Goal: Task Accomplishment & Management: Use online tool/utility

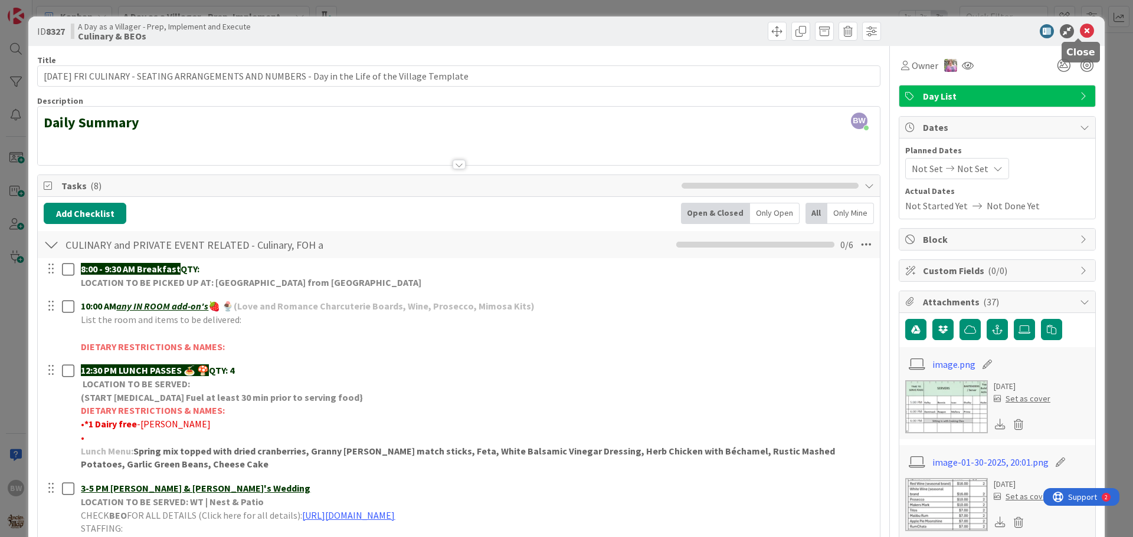
click at [1081, 27] on icon at bounding box center [1087, 31] width 14 height 14
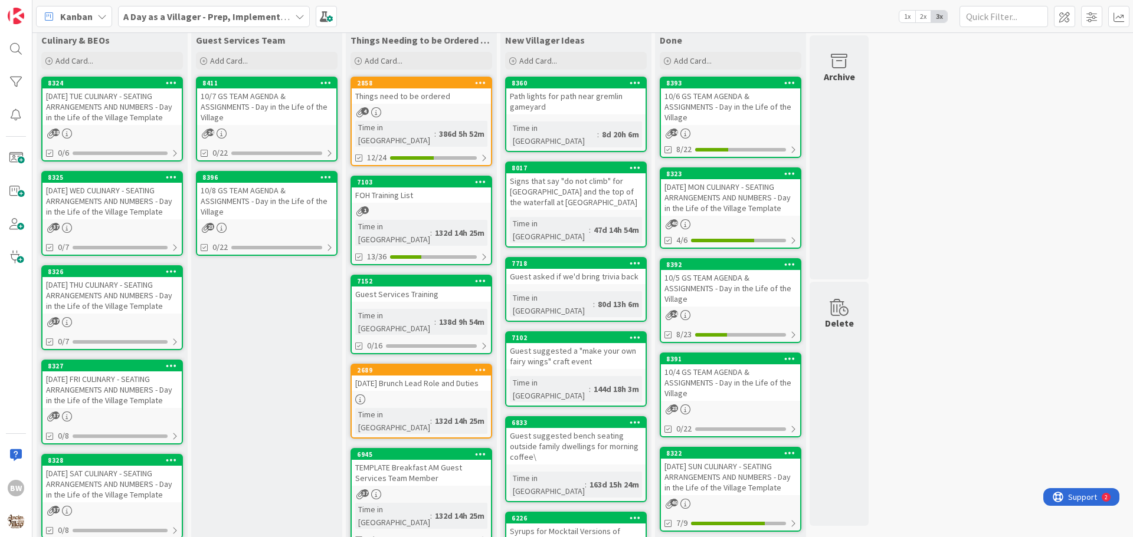
click at [125, 466] on div "[DATE] SAT CULINARY - SEATING ARRANGEMENTS AND NUMBERS - Day in the Life of the…" at bounding box center [111, 484] width 139 height 37
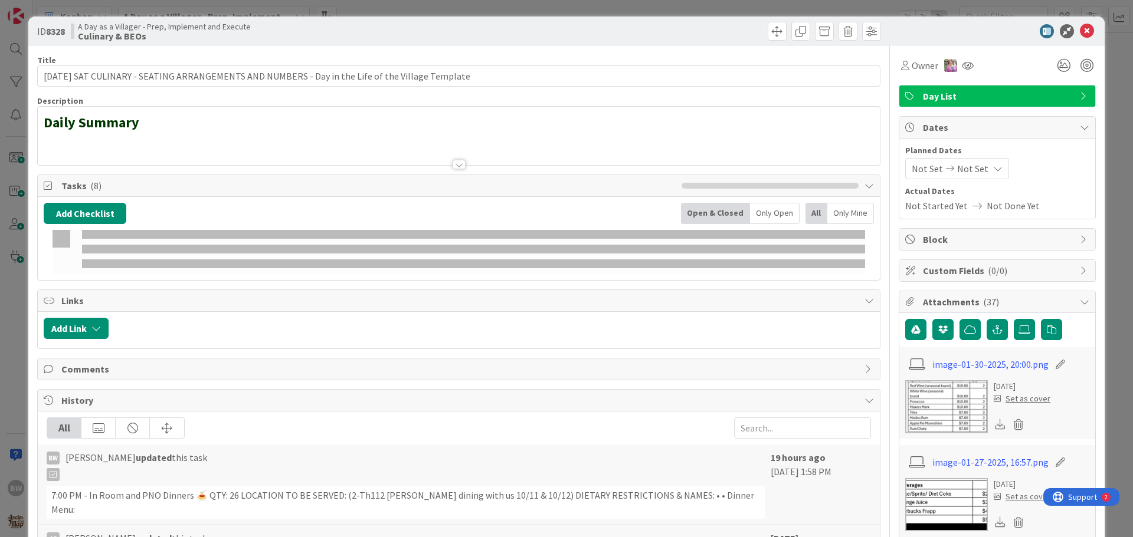
click at [114, 186] on span "Tasks ( 8 )" at bounding box center [368, 186] width 614 height 14
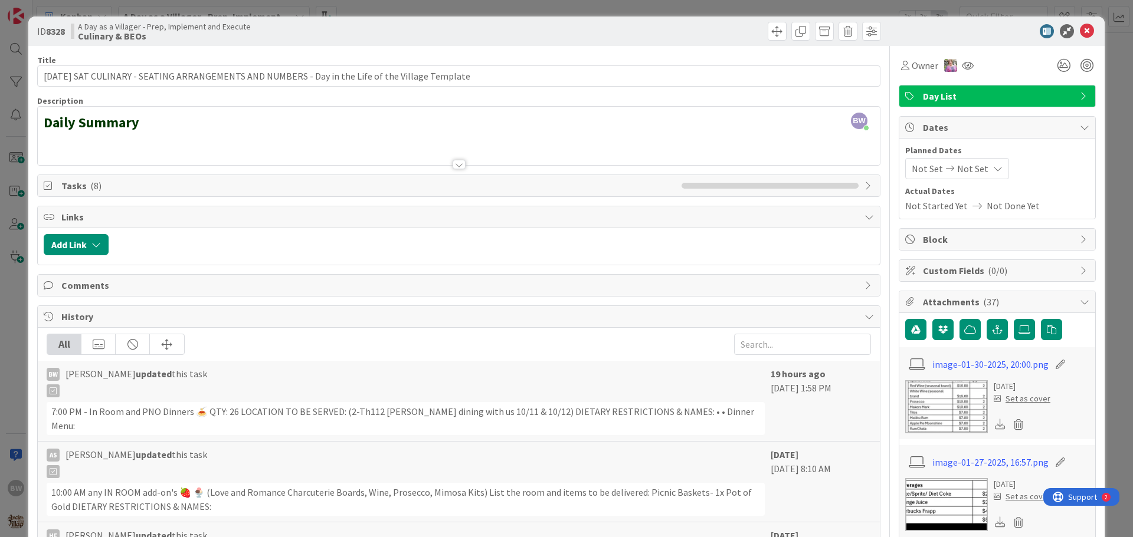
click at [84, 186] on span "Tasks ( 8 )" at bounding box center [368, 186] width 614 height 14
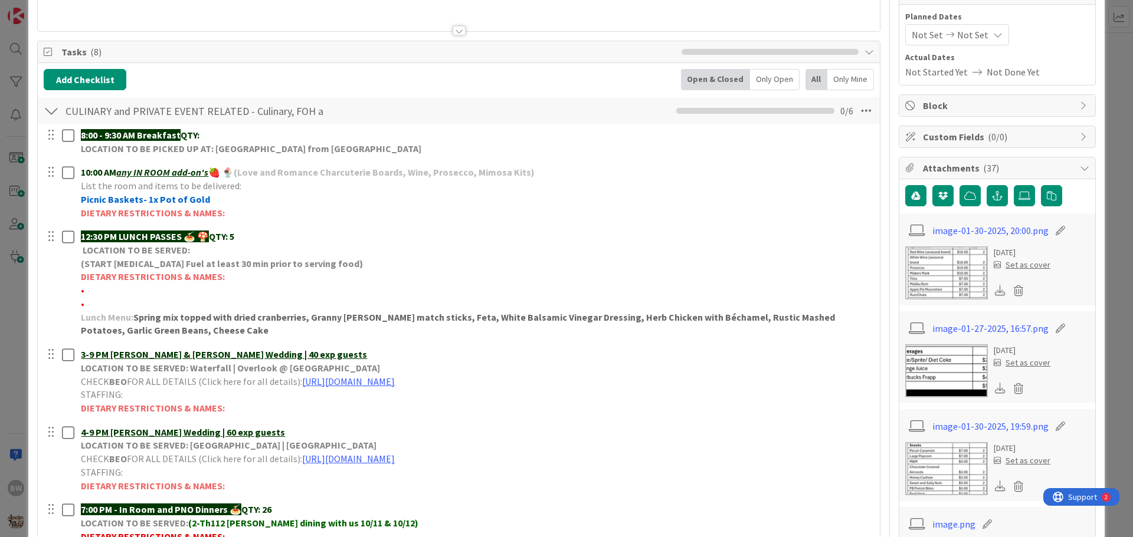
scroll to position [295, 0]
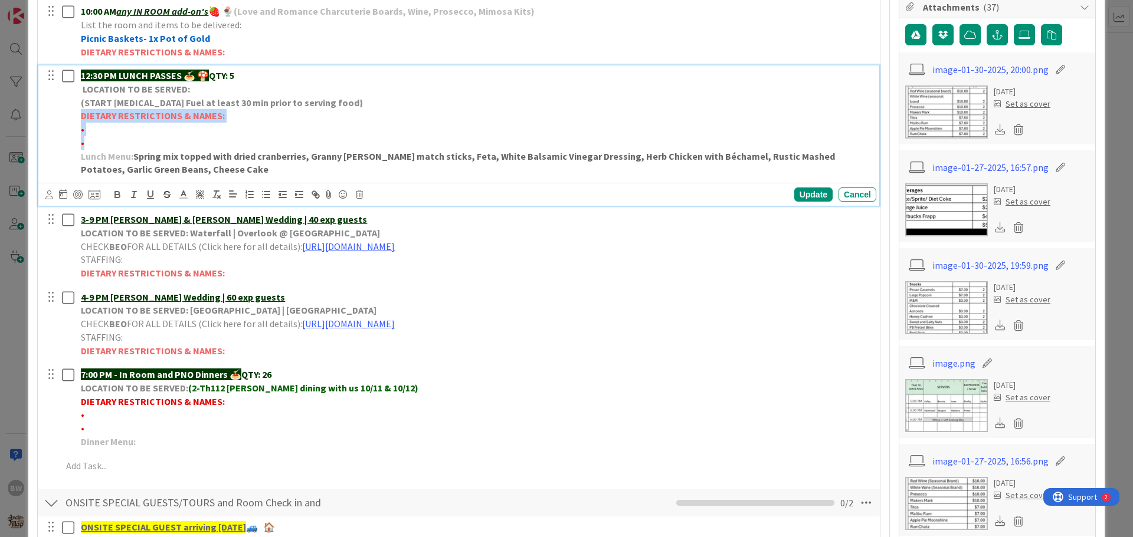
drag, startPoint x: 86, startPoint y: 143, endPoint x: 83, endPoint y: 118, distance: 25.6
click at [83, 118] on div "12:30 PM LUNCH PASSES 🍝 🍄 QTY: 5 LOCATION TO BE SERVED: (START [MEDICAL_DATA] F…" at bounding box center [476, 122] width 800 height 114
copy div "DIETARY RESTRICTIONS & NAMES: • •"
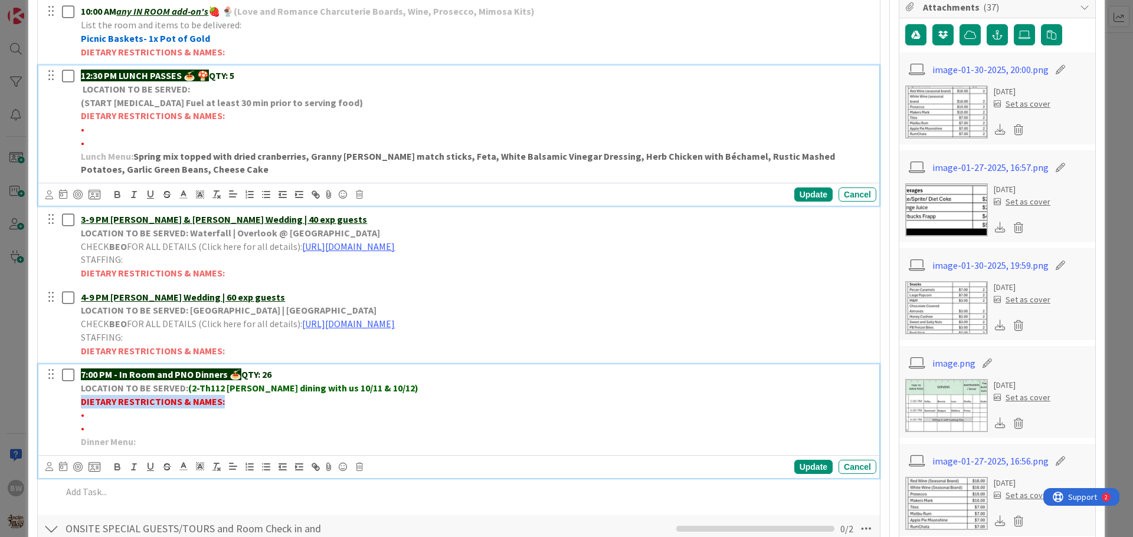
drag, startPoint x: 81, startPoint y: 403, endPoint x: 220, endPoint y: 400, distance: 138.7
click at [220, 400] on strong "DIETARY RESTRICTIONS & NAMES:" at bounding box center [153, 402] width 144 height 12
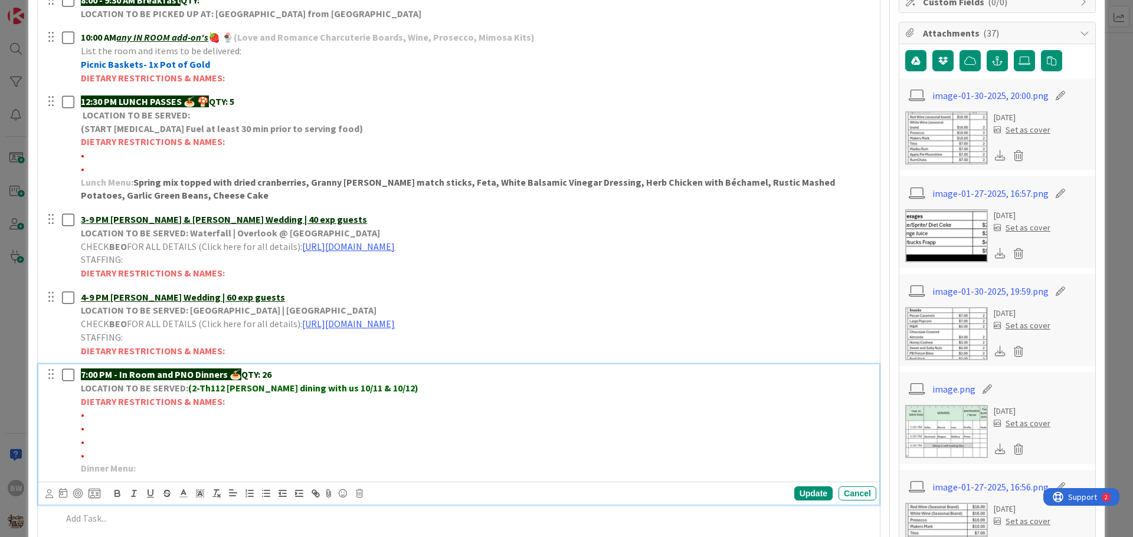
click at [93, 412] on p "•" at bounding box center [476, 415] width 791 height 14
click at [213, 414] on p "•*1 Vegetarian & *1 No red meat -" at bounding box center [476, 415] width 791 height 14
drag, startPoint x: 205, startPoint y: 416, endPoint x: 86, endPoint y: 412, distance: 119.2
click at [86, 412] on span "•*1 Vegetarian & *1 No red meat -[PERSON_NAME]" at bounding box center [183, 415] width 204 height 12
click at [115, 493] on icon "button" at bounding box center [117, 492] width 4 height 3
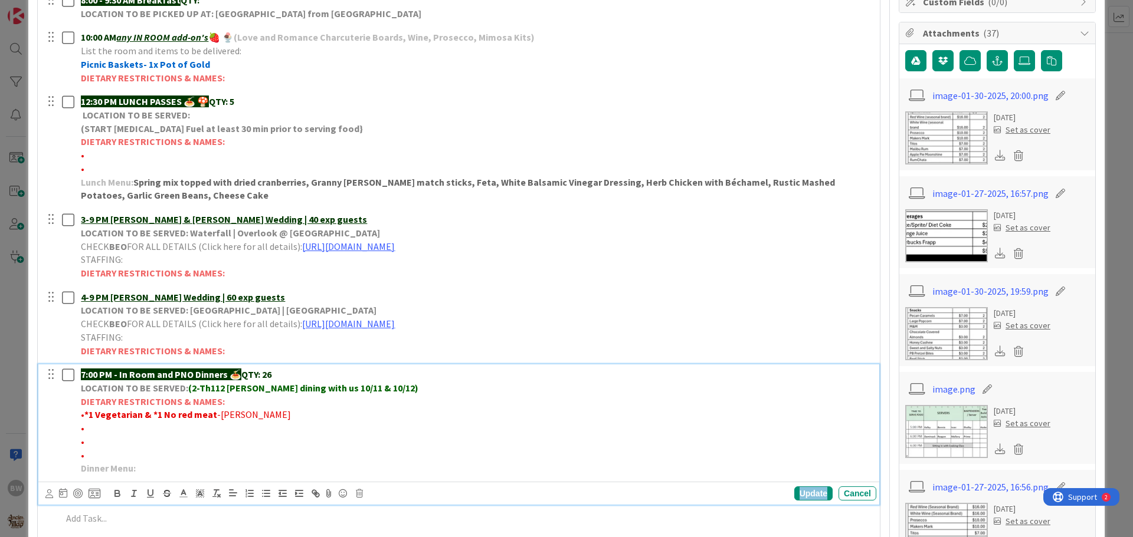
click at [800, 493] on div "Update" at bounding box center [813, 494] width 38 height 14
drag, startPoint x: 84, startPoint y: 427, endPoint x: 124, endPoint y: 437, distance: 41.5
click at [85, 427] on p "•" at bounding box center [476, 429] width 791 height 14
drag, startPoint x: 139, startPoint y: 428, endPoint x: 85, endPoint y: 427, distance: 54.3
click at [85, 427] on span "•*1 No shellfish-KINKADE" at bounding box center [133, 428] width 104 height 12
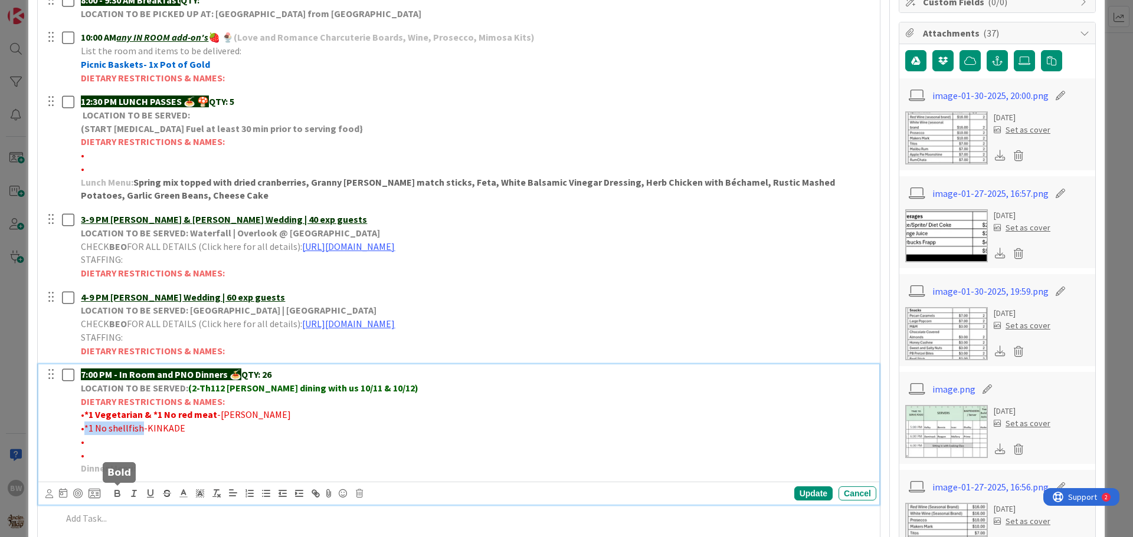
click at [115, 493] on icon "button" at bounding box center [117, 492] width 4 height 3
click at [270, 373] on p "7:00 PM - In Room and PNO Dinners 🍝 QTY: 26" at bounding box center [476, 375] width 791 height 14
click at [794, 491] on div "Update" at bounding box center [813, 494] width 38 height 14
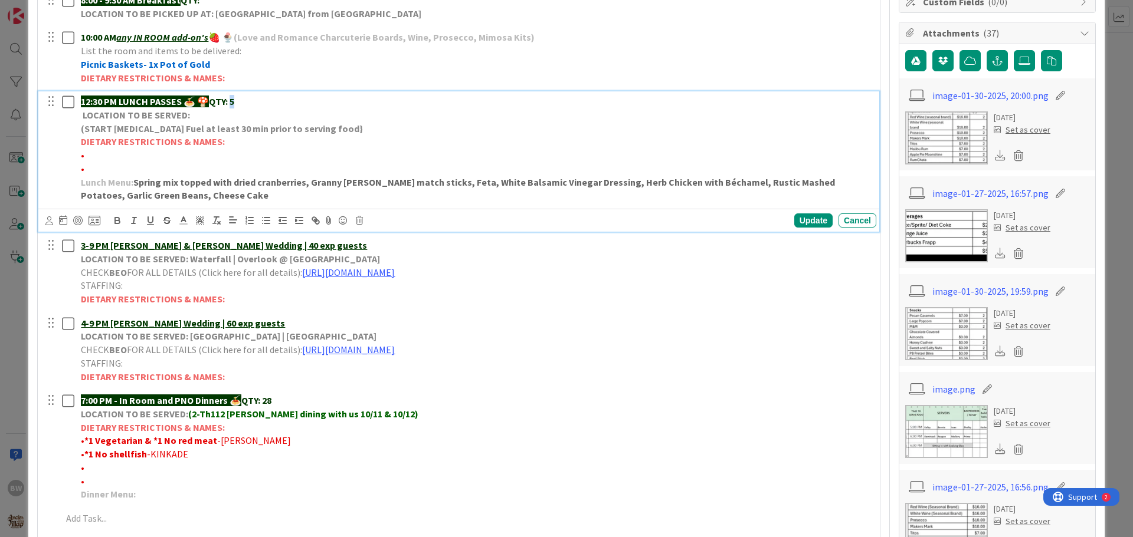
click at [234, 102] on strong "QTY: 5" at bounding box center [221, 102] width 25 height 12
click at [802, 220] on div "Update" at bounding box center [813, 221] width 38 height 14
click at [104, 149] on p "DIETARY RESTRICTIONS & NAMES:" at bounding box center [476, 142] width 791 height 14
click at [90, 155] on p "•" at bounding box center [476, 156] width 791 height 14
drag, startPoint x: 181, startPoint y: 156, endPoint x: 136, endPoint y: 158, distance: 45.5
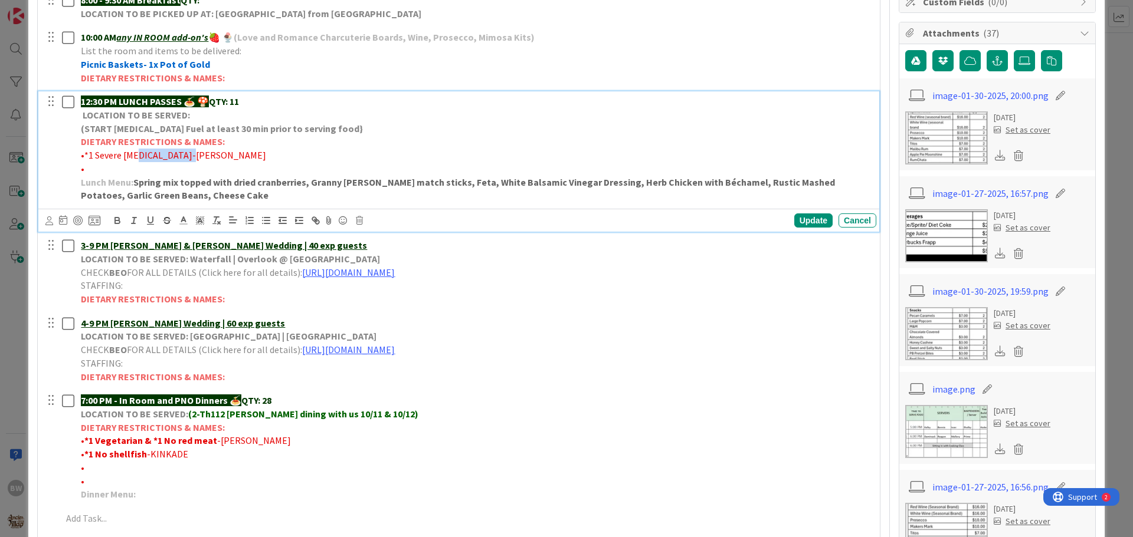
click at [136, 158] on span "•*1 Severe [MEDICAL_DATA]-[PERSON_NAME]" at bounding box center [173, 155] width 185 height 12
click at [179, 158] on span "•*1 Severe [MEDICAL_DATA]-[PERSON_NAME]" at bounding box center [173, 155] width 185 height 12
drag, startPoint x: 179, startPoint y: 153, endPoint x: 86, endPoint y: 157, distance: 93.9
click at [86, 157] on span "•*1 Severe [MEDICAL_DATA]-[PERSON_NAME]" at bounding box center [173, 155] width 185 height 12
click at [115, 219] on icon "button" at bounding box center [117, 219] width 4 height 3
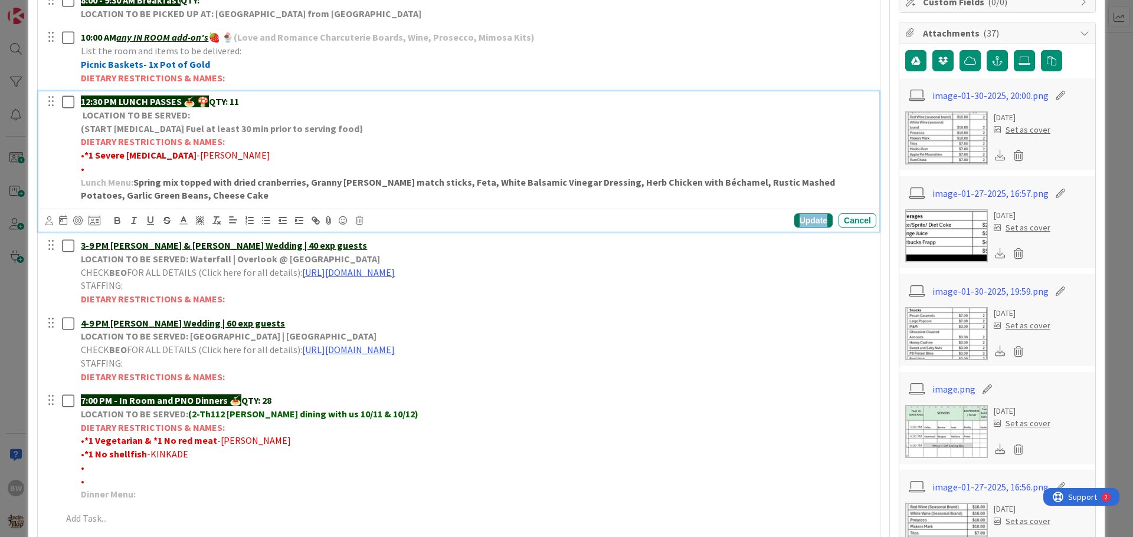
click at [795, 218] on div "Update" at bounding box center [813, 221] width 38 height 14
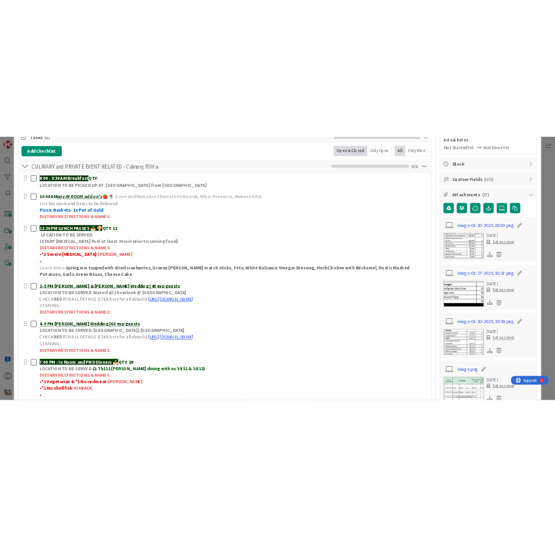
scroll to position [236, 0]
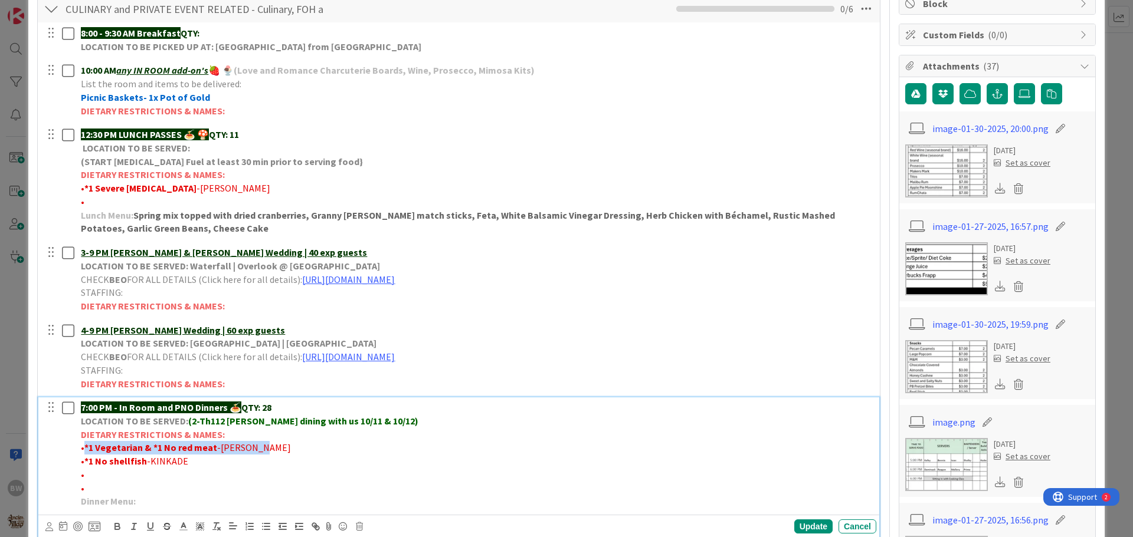
drag, startPoint x: 259, startPoint y: 448, endPoint x: 84, endPoint y: 446, distance: 174.6
click at [84, 446] on p "• *1 Vegetarian & *1 No red meat -[PERSON_NAME]" at bounding box center [476, 448] width 791 height 14
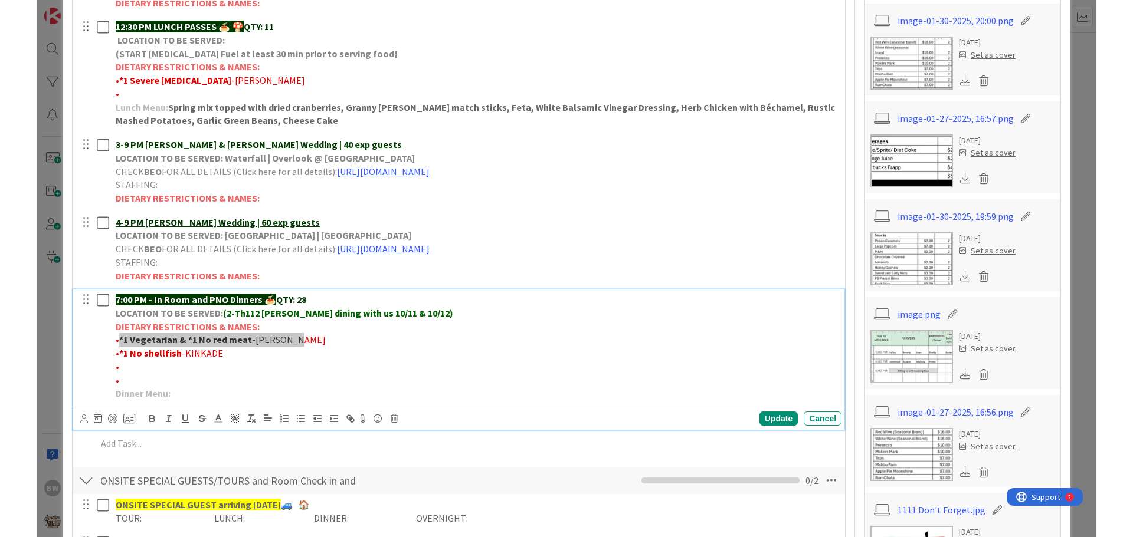
scroll to position [209, 0]
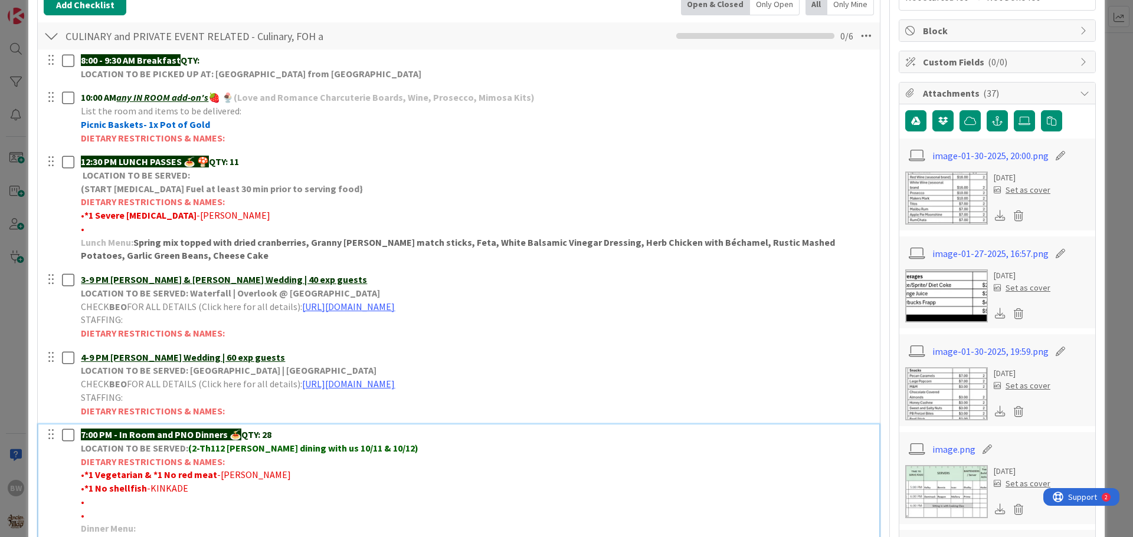
drag, startPoint x: 171, startPoint y: 486, endPoint x: 97, endPoint y: 476, distance: 74.9
click at [97, 476] on strong "*1 Vegetarian & *1 No red meat" at bounding box center [150, 475] width 133 height 12
drag, startPoint x: 83, startPoint y: 471, endPoint x: 257, endPoint y: 474, distance: 174.1
click at [257, 474] on p "• *1 Vegetarian & *1 No red meat -[PERSON_NAME]" at bounding box center [476, 475] width 791 height 14
copy p "*1 Vegetarian & *1 No red meat -[PERSON_NAME]"
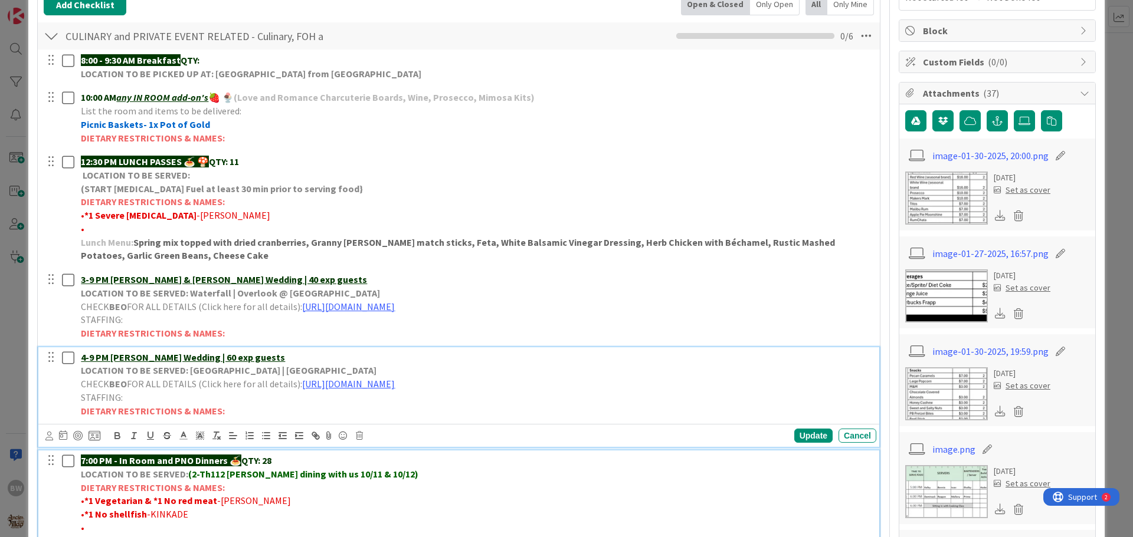
click at [748, 352] on div "4-9 PM [PERSON_NAME] Wedding | 60 exp guests LOCATION TO BE SERVED: [GEOGRAPHIC…" at bounding box center [476, 384] width 800 height 74
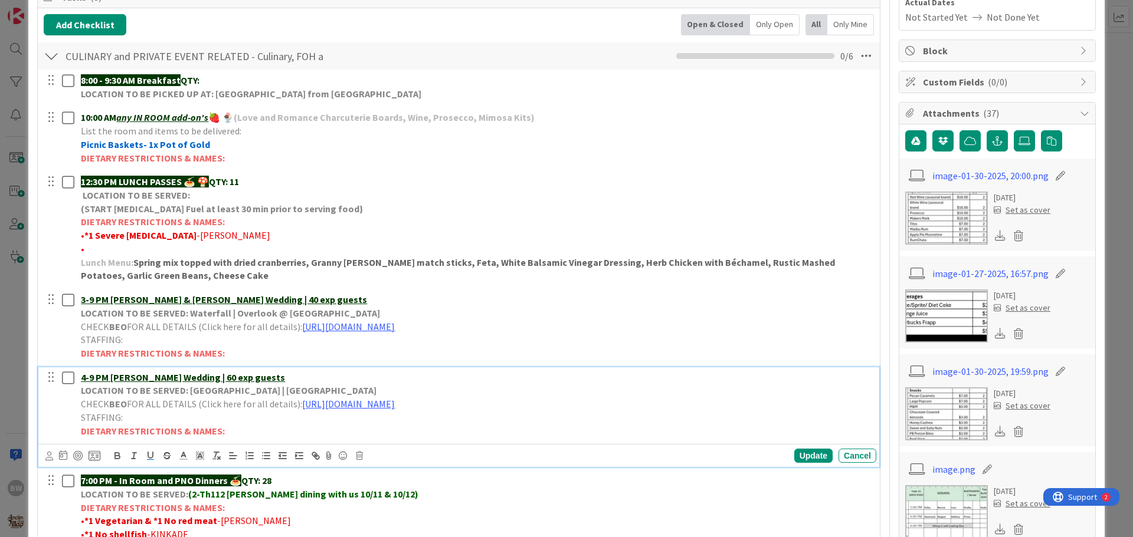
scroll to position [0, 0]
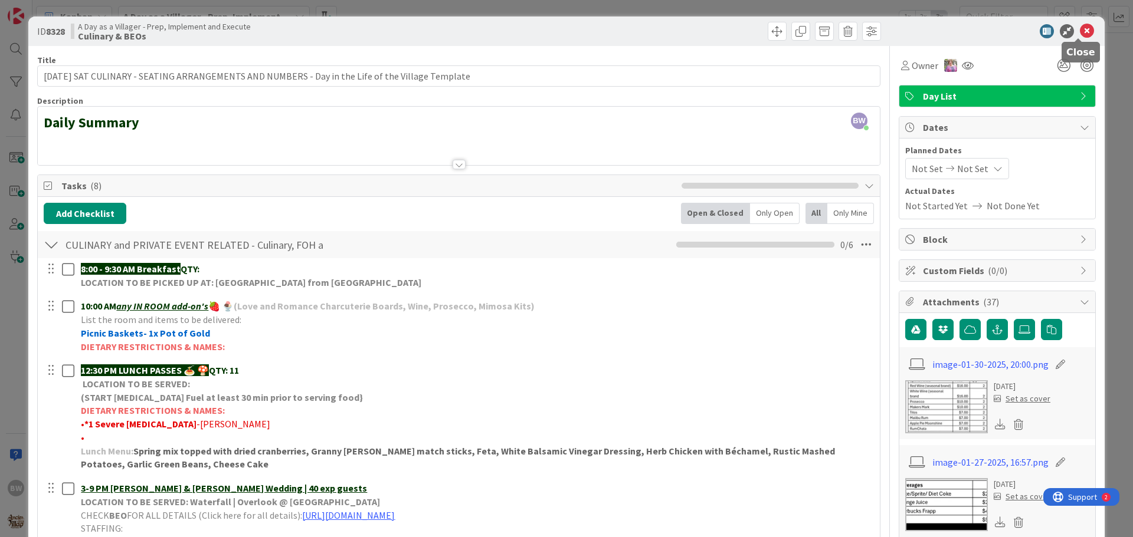
click at [1081, 31] on icon at bounding box center [1087, 31] width 14 height 14
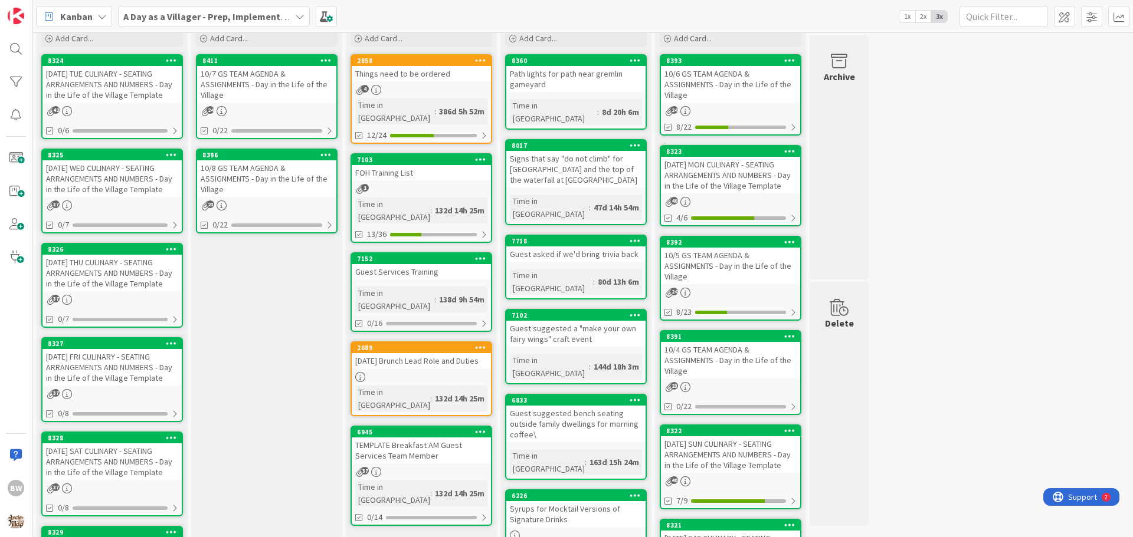
scroll to position [83, 0]
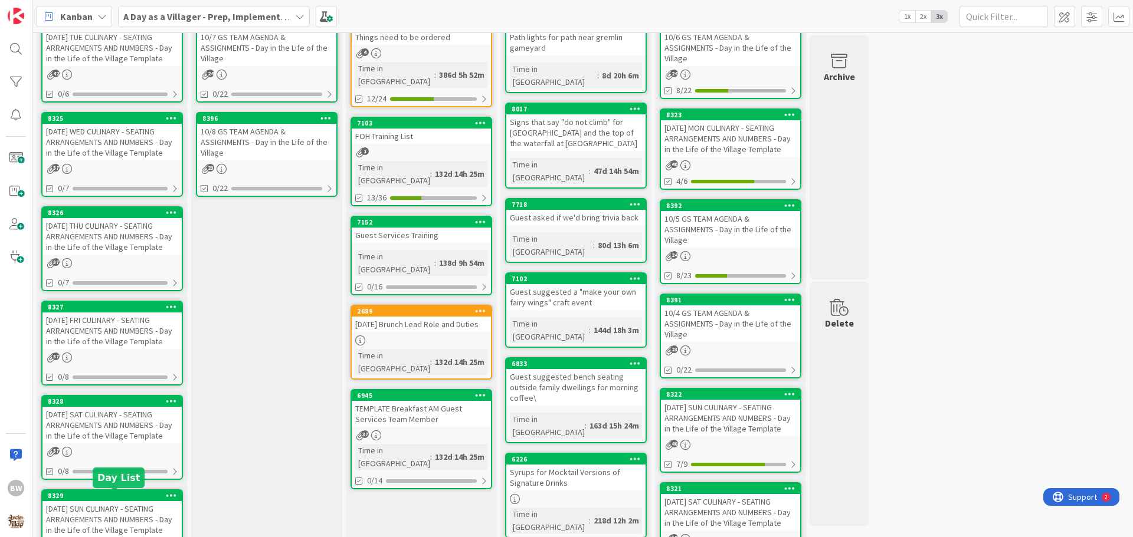
click at [106, 498] on div "8329" at bounding box center [115, 496] width 134 height 8
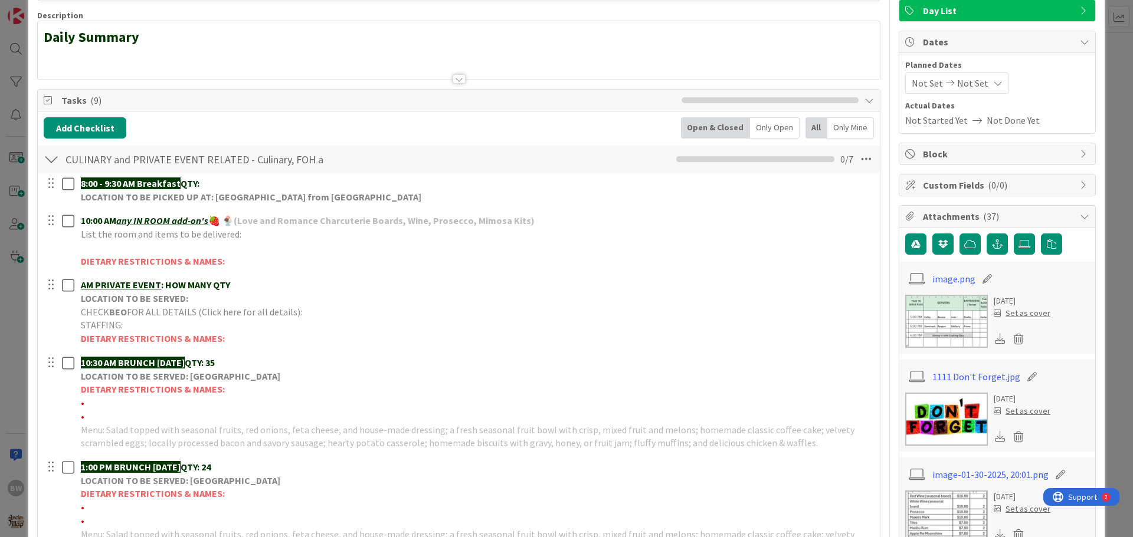
scroll to position [177, 0]
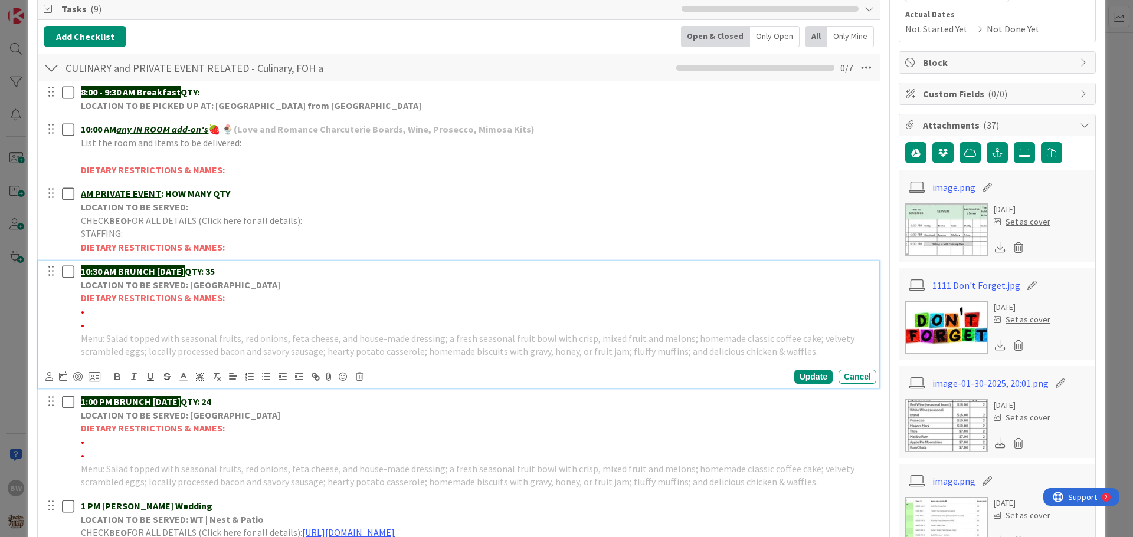
click at [85, 311] on p "•" at bounding box center [476, 312] width 791 height 14
click at [802, 376] on div "Update" at bounding box center [813, 377] width 38 height 14
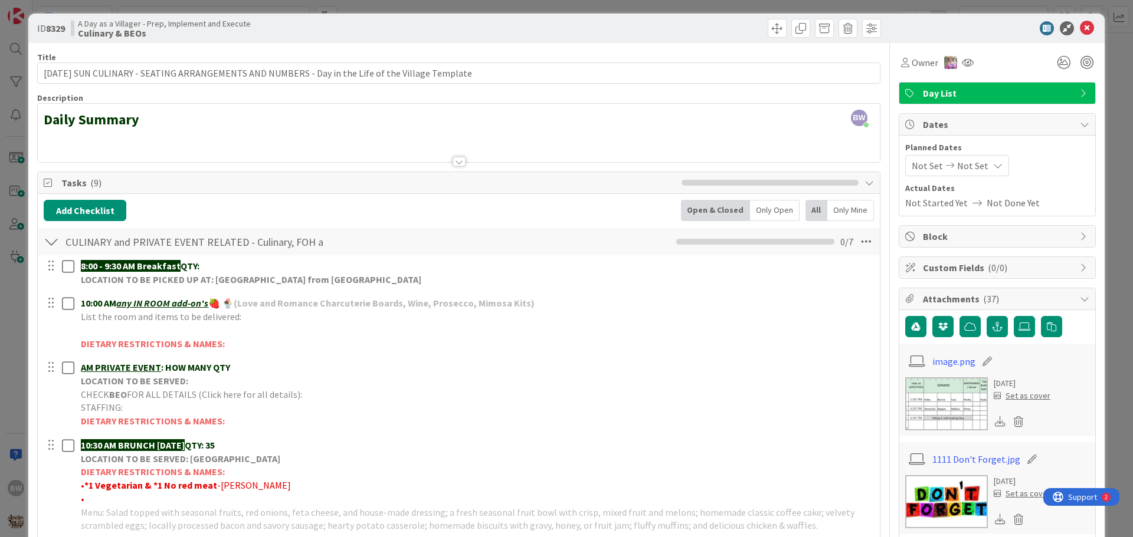
scroll to position [0, 0]
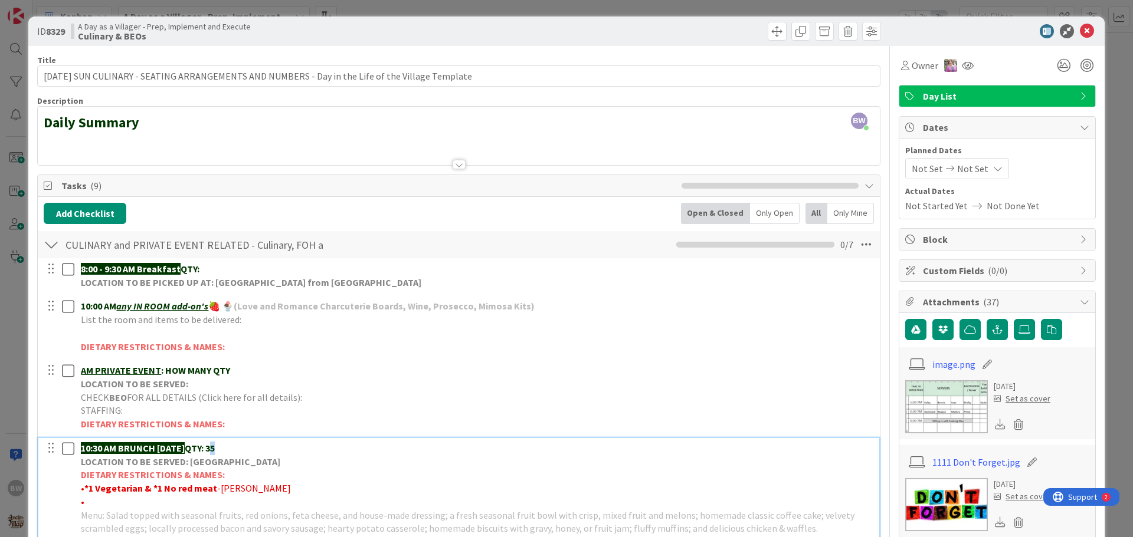
click at [234, 446] on p "10:30 AM BRUNCH [DATE] QTY: 35" at bounding box center [476, 449] width 791 height 14
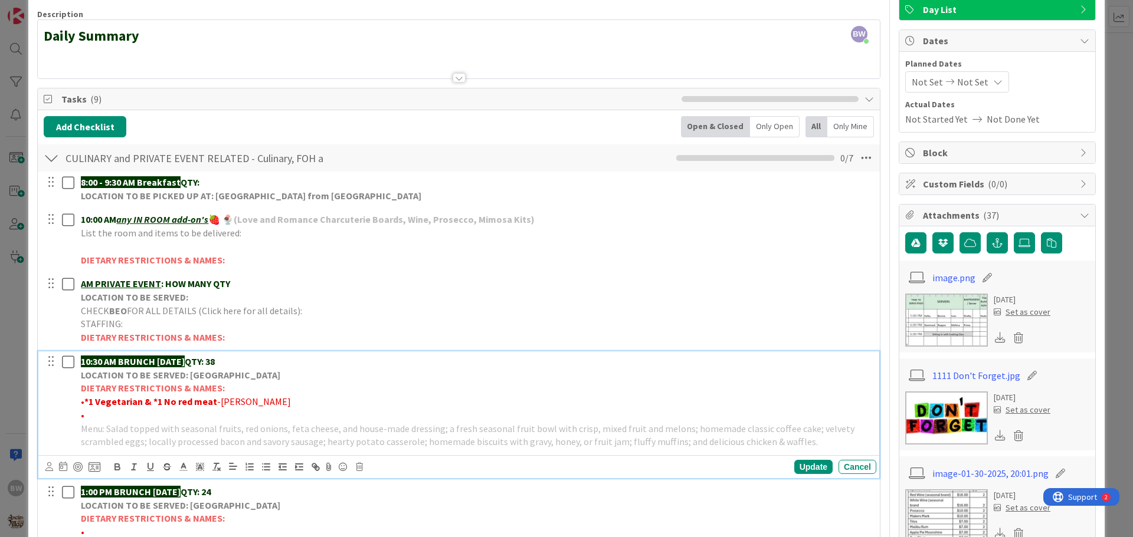
scroll to position [236, 0]
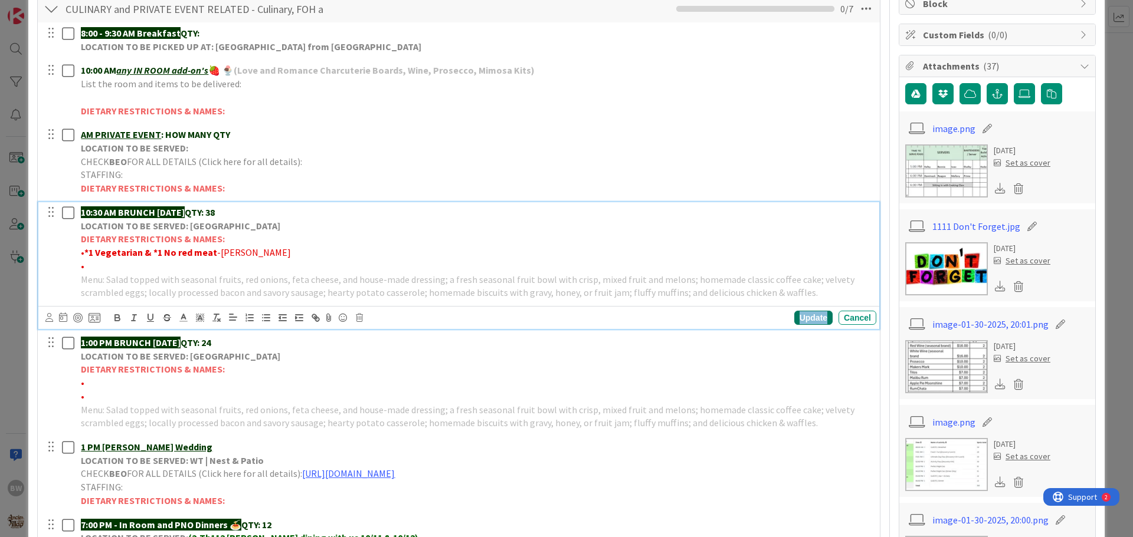
click at [798, 320] on div "Update" at bounding box center [813, 318] width 38 height 14
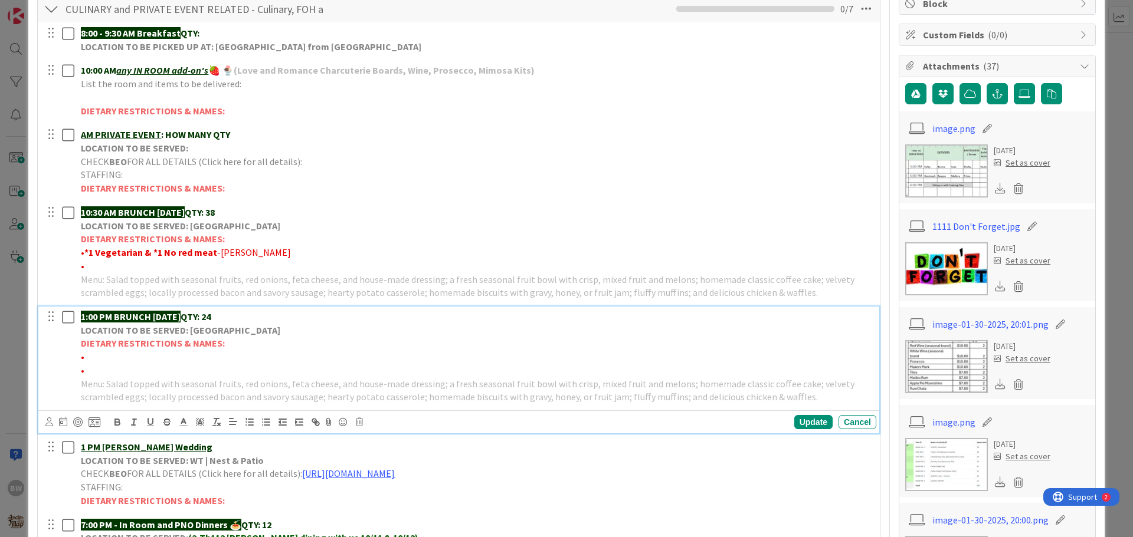
drag, startPoint x: 232, startPoint y: 314, endPoint x: 222, endPoint y: 316, distance: 10.2
click at [222, 316] on p "1:00 PM BRUNCH [DATE] QTY: 24" at bounding box center [476, 317] width 791 height 14
click at [794, 418] on div "Update" at bounding box center [813, 422] width 38 height 14
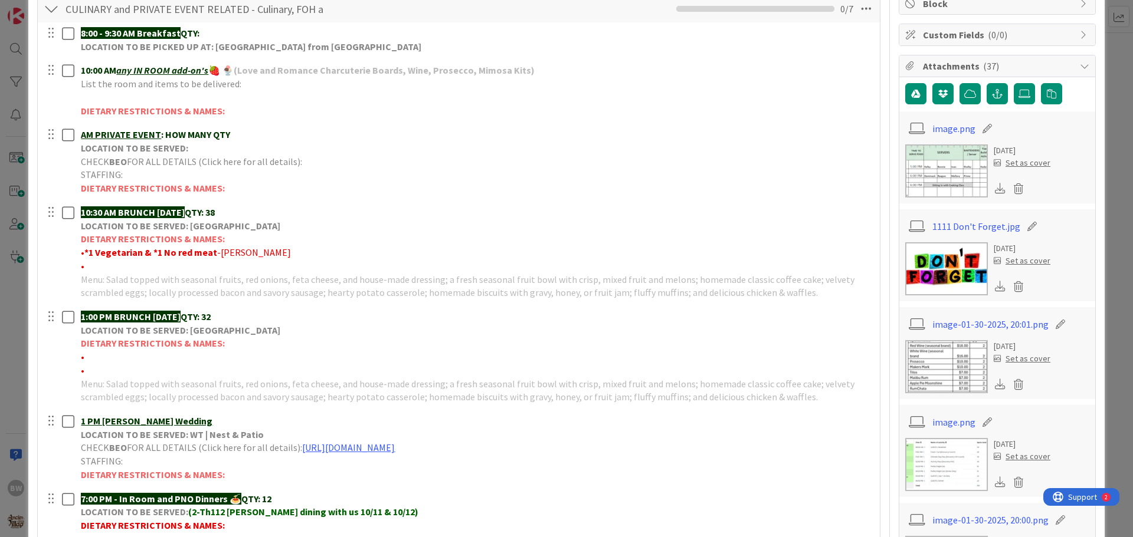
scroll to position [354, 0]
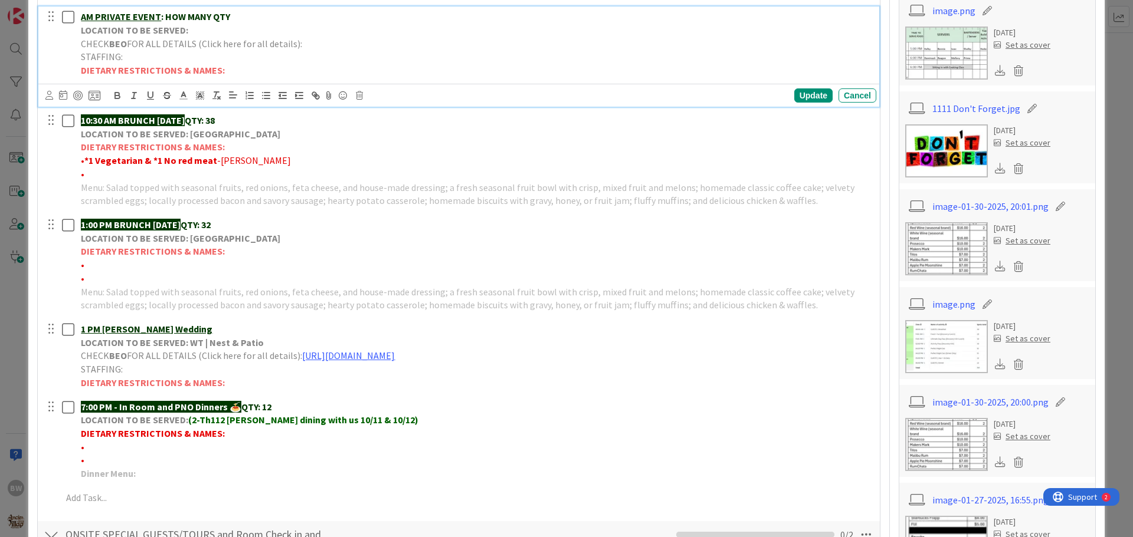
click at [150, 32] on strong "LOCATION TO BE SERVED:" at bounding box center [134, 30] width 107 height 12
click at [359, 99] on icon at bounding box center [359, 95] width 7 height 8
click at [398, 145] on div "Delete" at bounding box center [390, 145] width 44 height 21
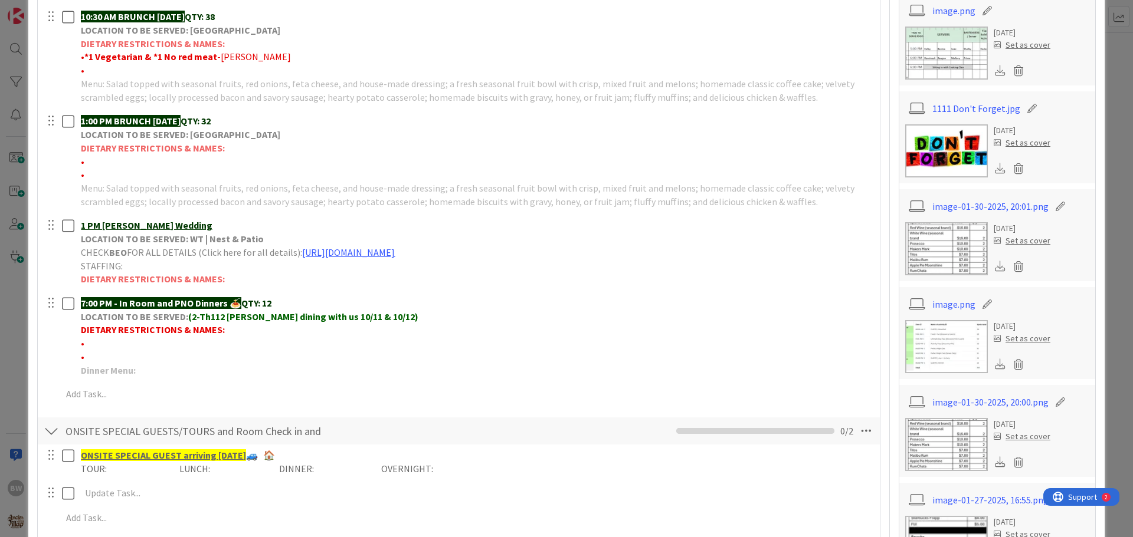
scroll to position [236, 0]
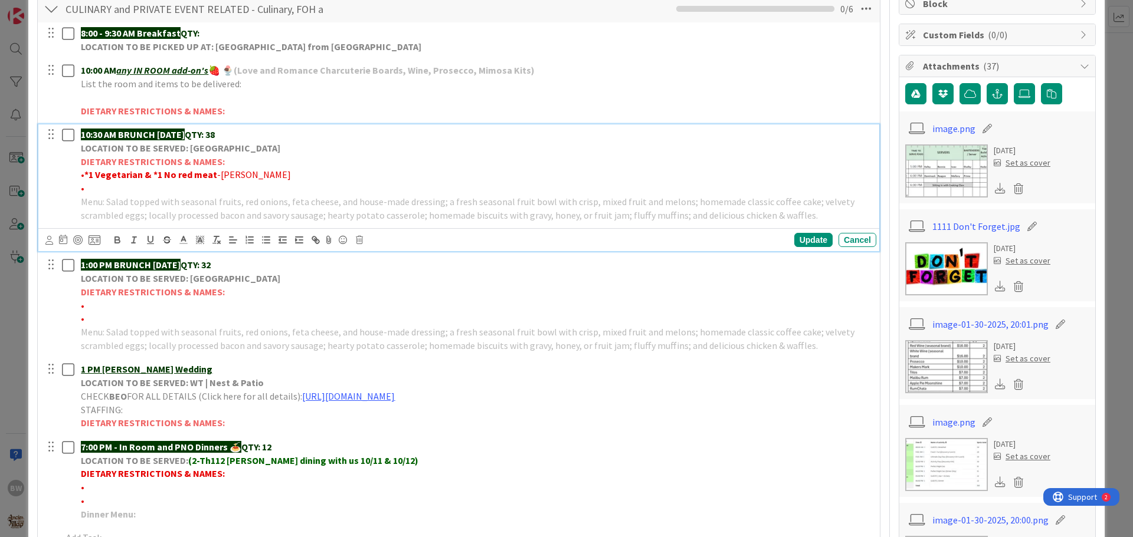
click at [91, 185] on p "•" at bounding box center [476, 189] width 791 height 14
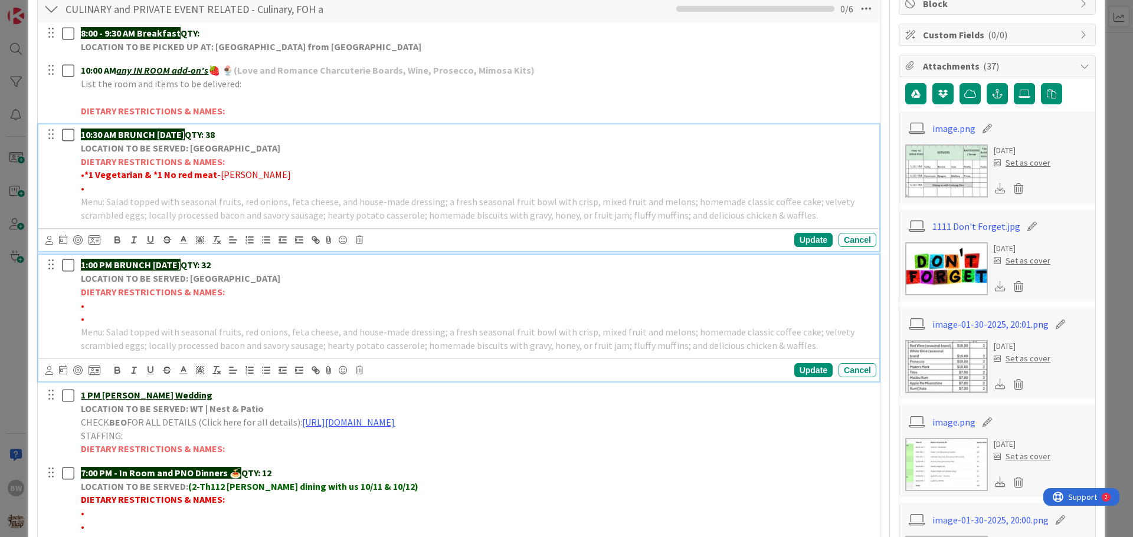
click at [87, 304] on p "•" at bounding box center [476, 306] width 791 height 14
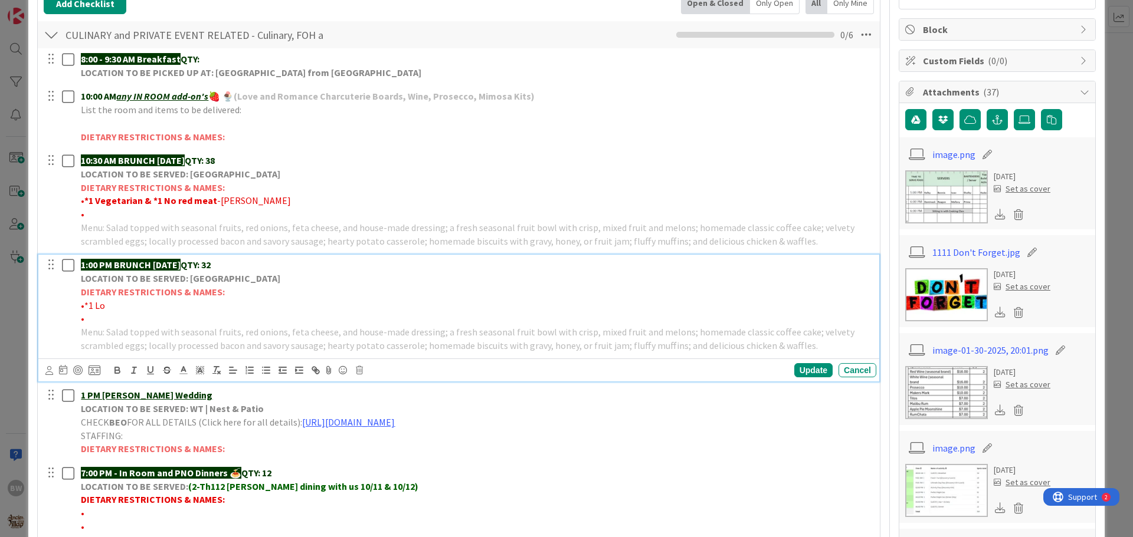
click at [111, 306] on p "•*1 Lo" at bounding box center [476, 306] width 791 height 14
drag, startPoint x: 142, startPoint y: 308, endPoint x: 84, endPoint y: 307, distance: 57.8
click at [84, 307] on span "•*1 Low sodium-[PERSON_NAME]" at bounding box center [149, 306] width 136 height 12
click at [116, 370] on icon "button" at bounding box center [117, 369] width 4 height 3
click at [319, 299] on p "• *1 Low sodium -[PERSON_NAME]" at bounding box center [476, 306] width 791 height 14
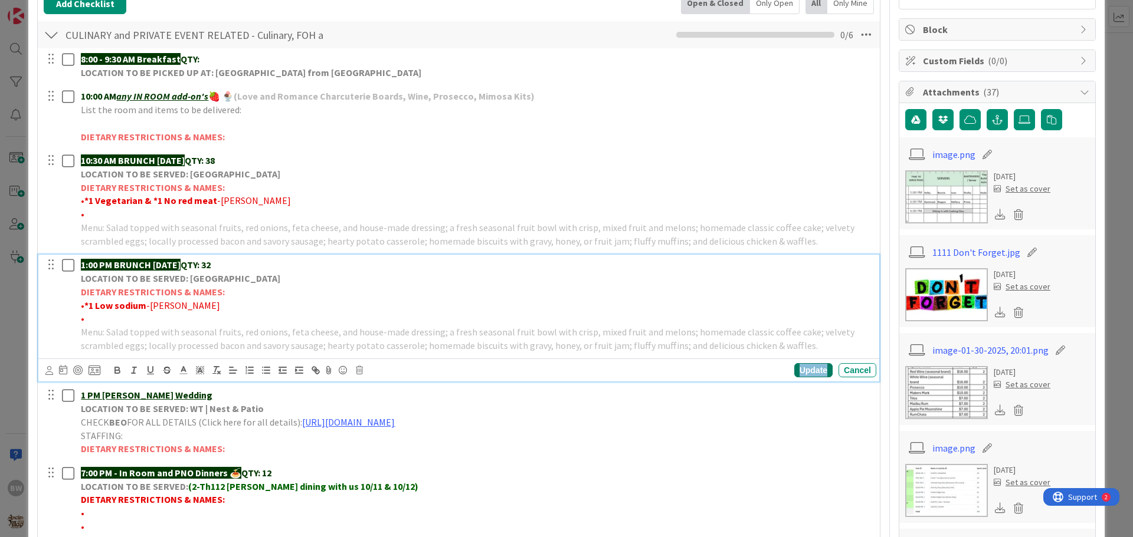
click at [803, 365] on div "Update" at bounding box center [813, 370] width 38 height 14
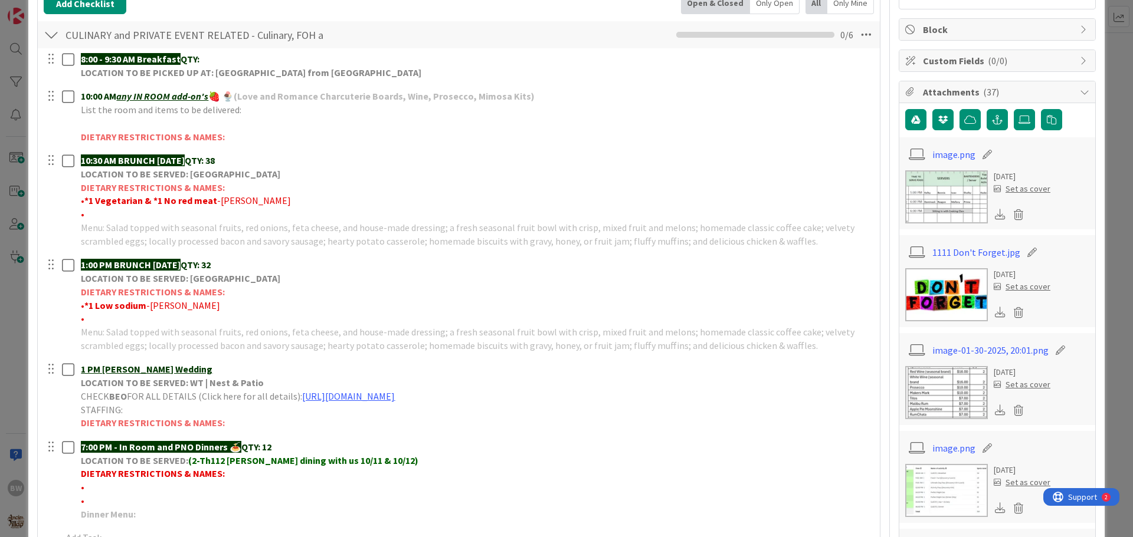
scroll to position [151, 0]
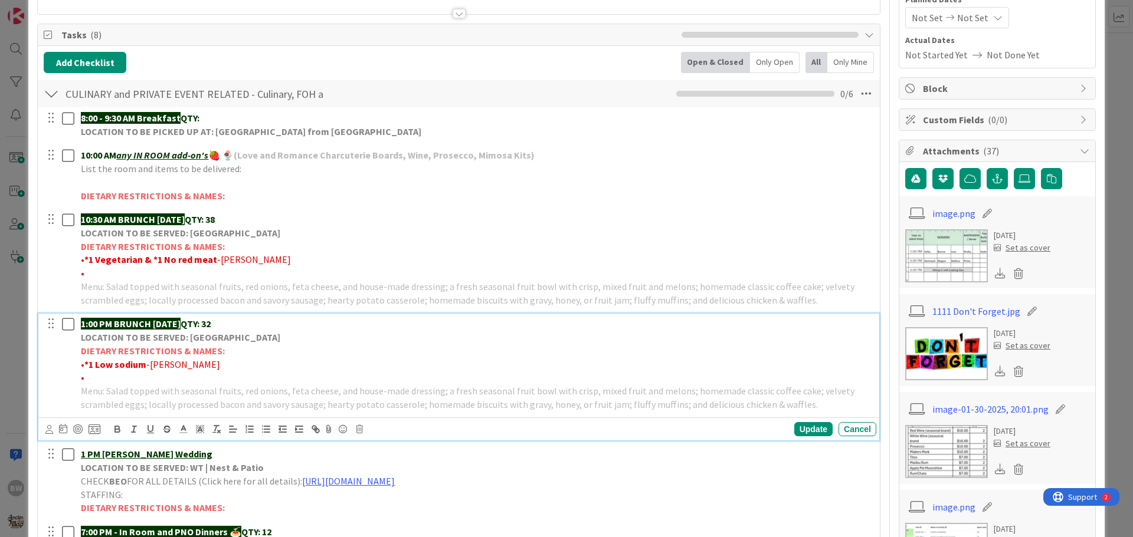
drag, startPoint x: 233, startPoint y: 325, endPoint x: 227, endPoint y: 323, distance: 6.9
click at [227, 323] on p "1:00 PM BRUNCH [DATE] QTY: 32" at bounding box center [476, 324] width 791 height 14
click at [794, 430] on div "Update" at bounding box center [813, 429] width 38 height 14
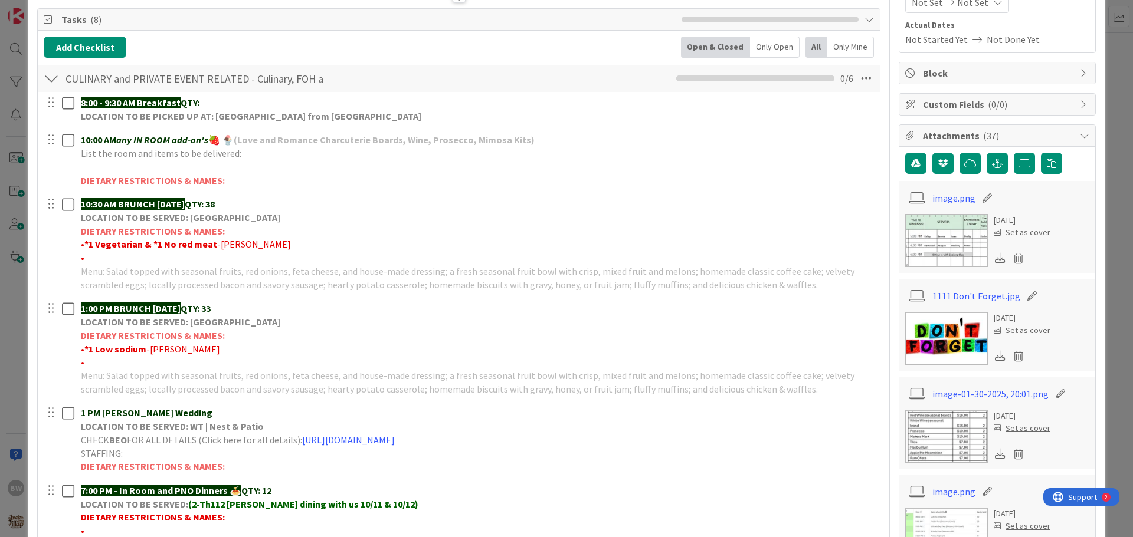
scroll to position [210, 0]
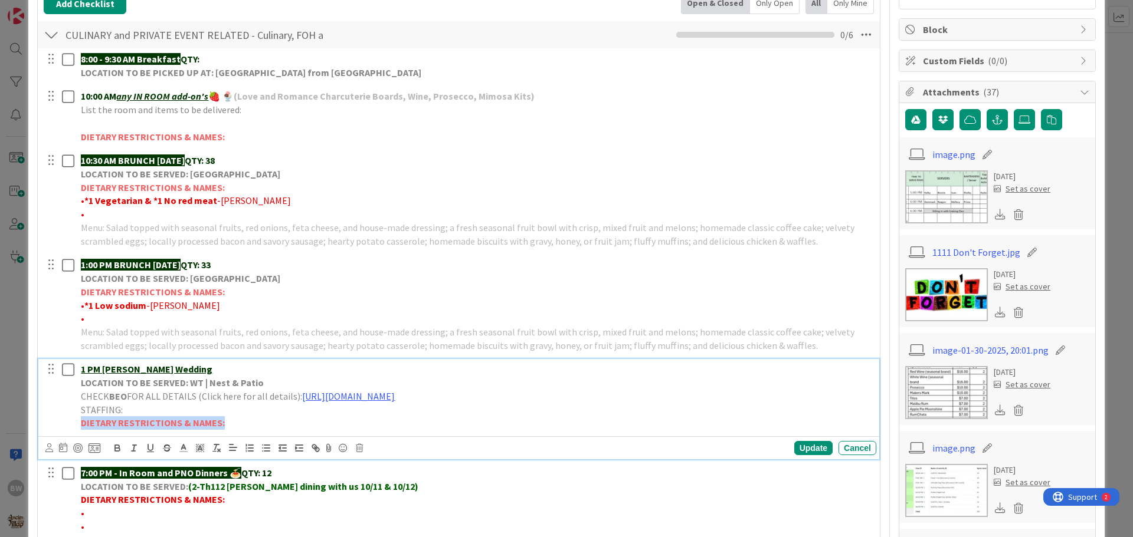
drag, startPoint x: 82, startPoint y: 422, endPoint x: 221, endPoint y: 425, distance: 139.3
click at [221, 425] on p "DIETARY RESTRICTIONS & NAMES:" at bounding box center [476, 424] width 791 height 14
copy strong "DIETARY RESTRICTIONS & NAMES:"
drag, startPoint x: 82, startPoint y: 500, endPoint x: 220, endPoint y: 500, distance: 138.1
click at [220, 500] on strong "DIETARY RESTRICTIONS & NAMES:" at bounding box center [153, 500] width 144 height 12
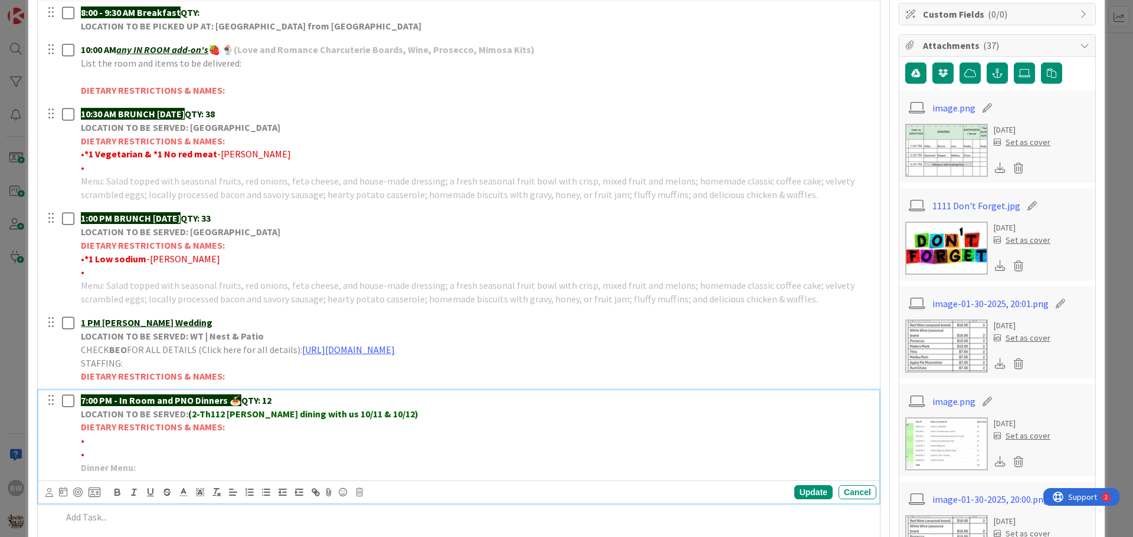
scroll to position [302, 0]
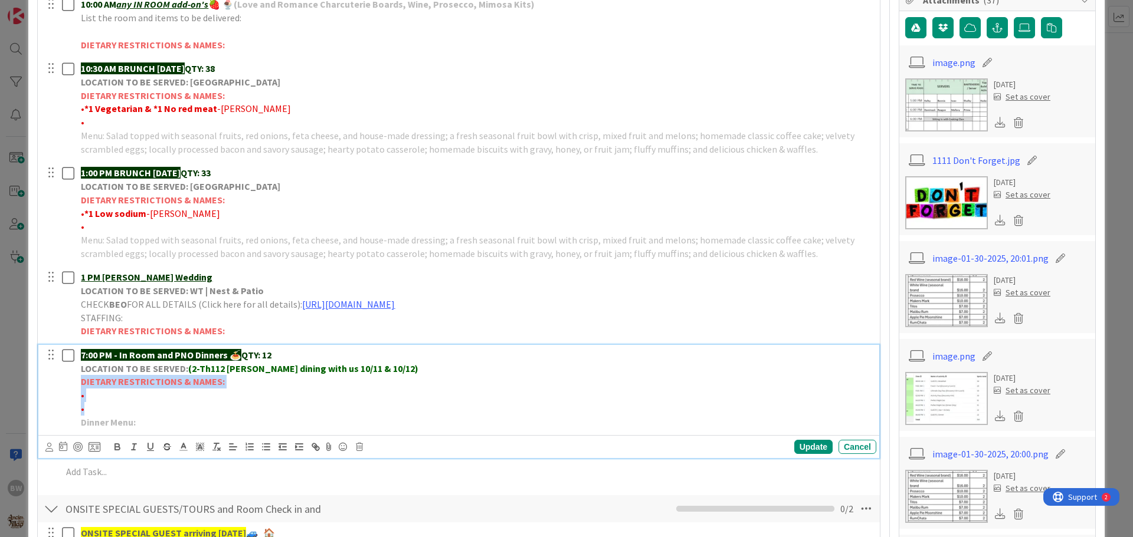
drag, startPoint x: 88, startPoint y: 411, endPoint x: 79, endPoint y: 382, distance: 29.7
click at [79, 382] on div "7:00 PM - In Room and PNO Dinners 🍝 QTY: 12 LOCATION TO BE SERVED: (2-Th112 [PE…" at bounding box center [476, 388] width 800 height 87
copy div "DIETARY RESTRICTIONS & NAMES: • •"
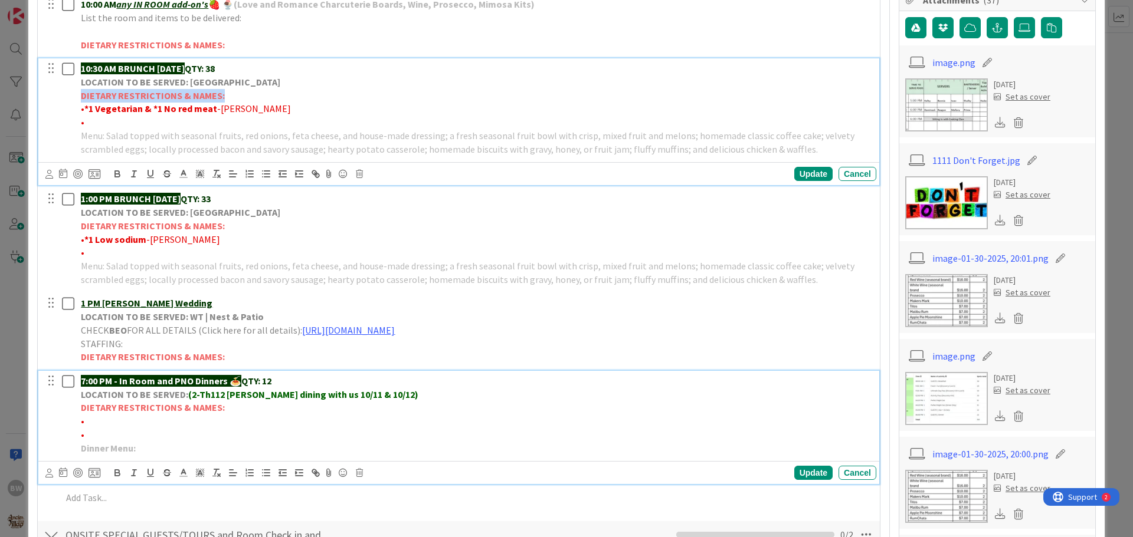
drag, startPoint x: 83, startPoint y: 93, endPoint x: 221, endPoint y: 93, distance: 138.1
click at [221, 93] on strong "DIETARY RESTRICTIONS & NAMES:" at bounding box center [153, 96] width 144 height 12
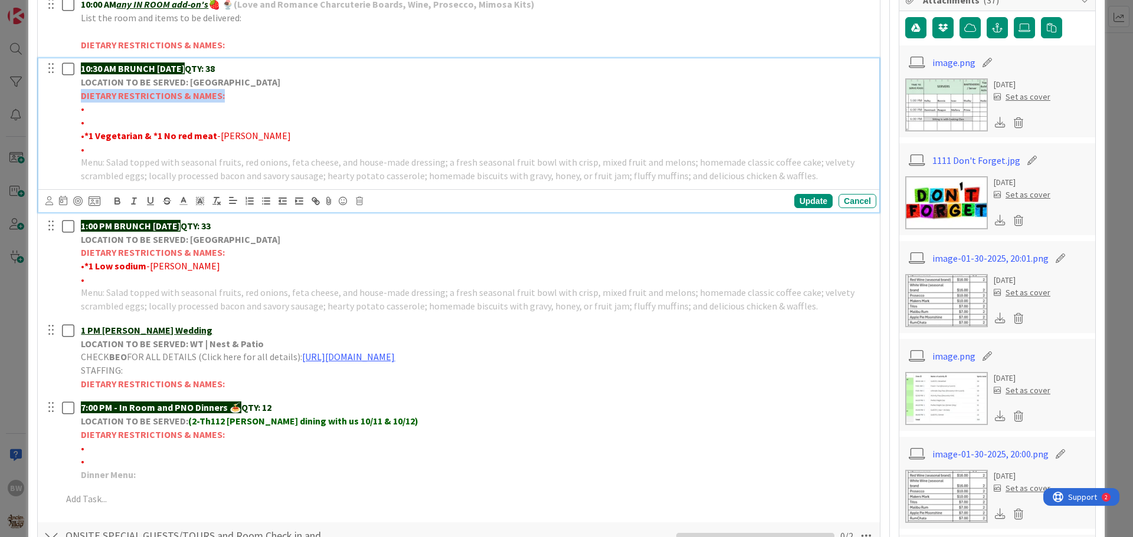
drag, startPoint x: 83, startPoint y: 95, endPoint x: 220, endPoint y: 94, distance: 137.5
click at [220, 94] on strong "DIETARY RESTRICTIONS & NAMES:" at bounding box center [153, 96] width 144 height 12
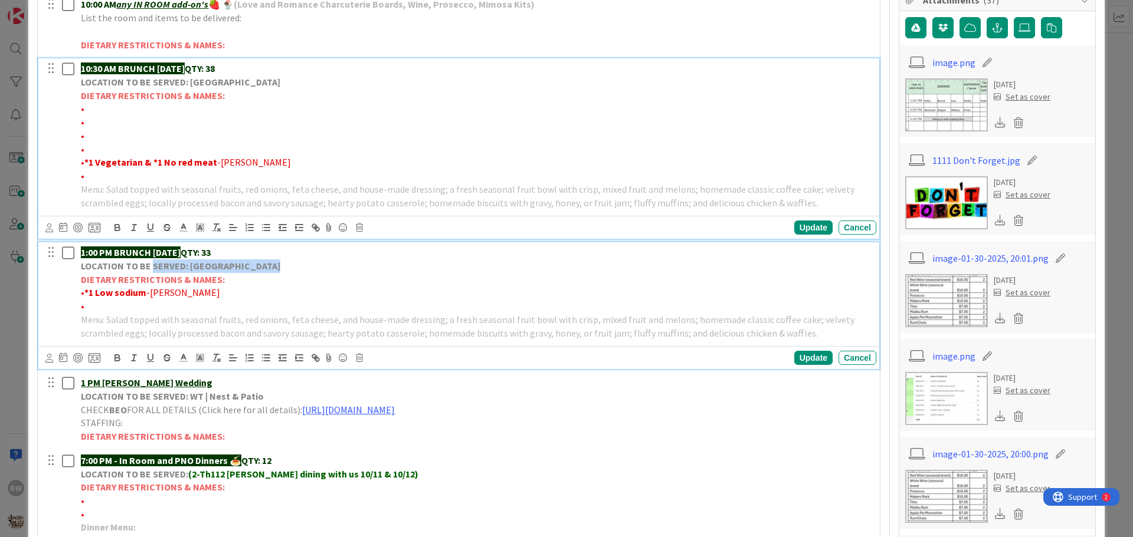
drag, startPoint x: 82, startPoint y: 278, endPoint x: 152, endPoint y: 272, distance: 70.5
click at [152, 272] on div "1:00 PM BRUNCH [DATE] QTY: 33 LOCATION TO BE SERVED: Willows Landing DIETARY RE…" at bounding box center [476, 292] width 800 height 101
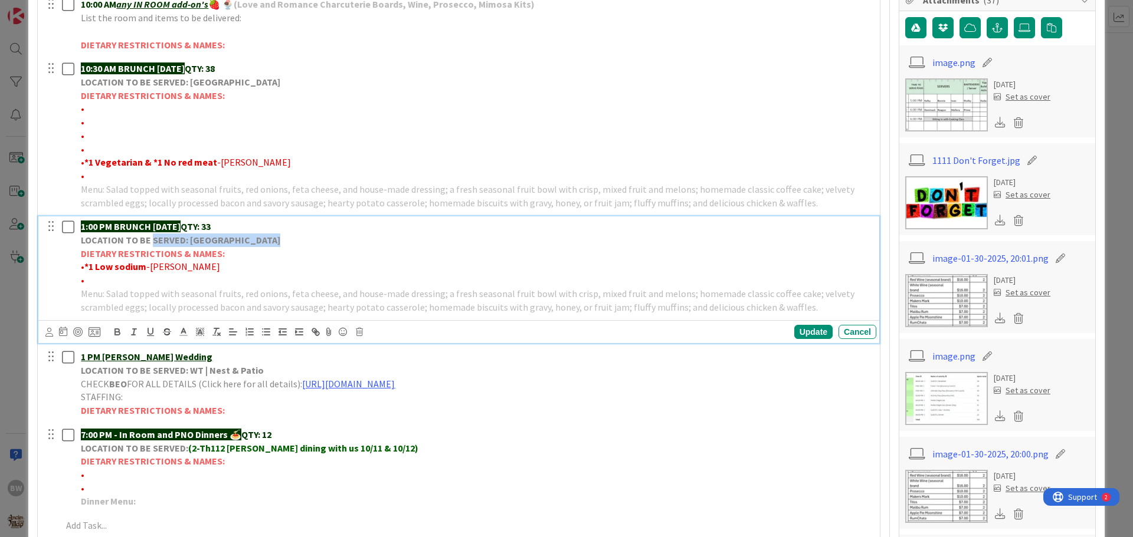
scroll to position [276, 0]
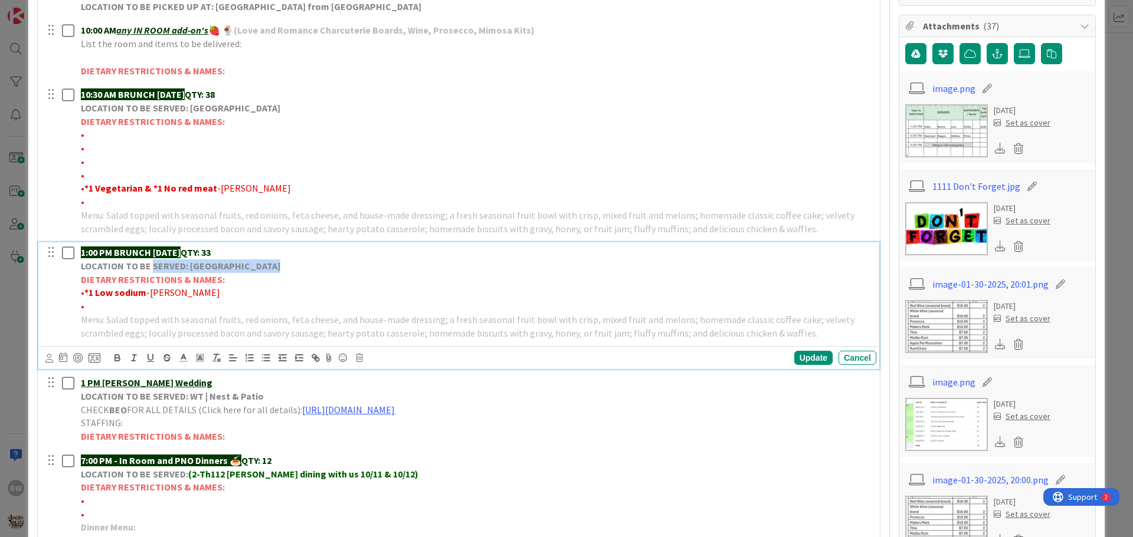
click at [81, 279] on strong "DIETARY RESTRICTIONS & NAMES:" at bounding box center [153, 280] width 144 height 12
drag, startPoint x: 82, startPoint y: 279, endPoint x: 221, endPoint y: 284, distance: 138.7
click at [221, 284] on strong "DIETARY RESTRICTIONS & NAMES:" at bounding box center [153, 280] width 144 height 12
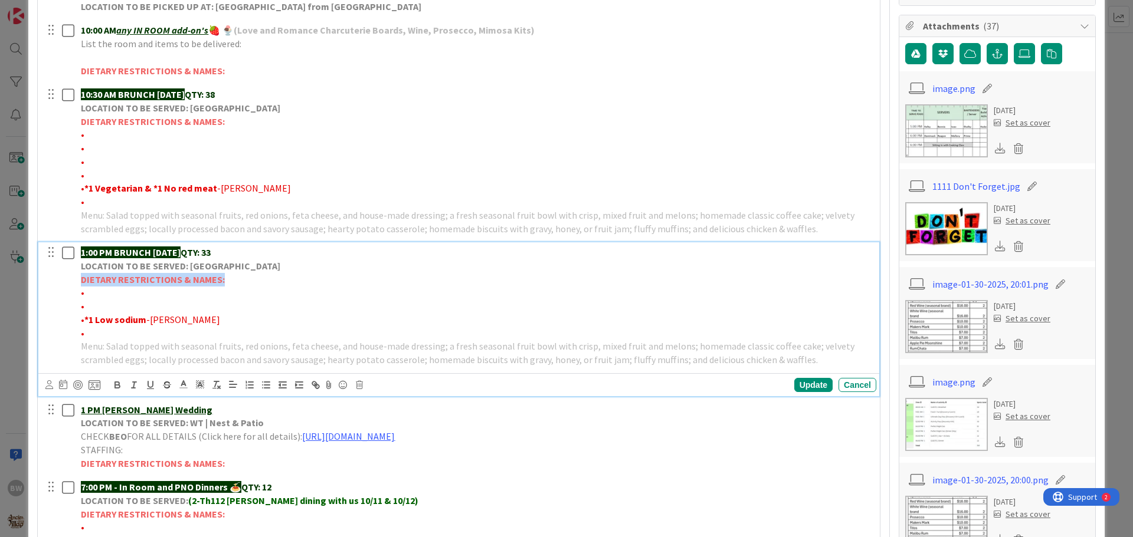
drag, startPoint x: 82, startPoint y: 278, endPoint x: 220, endPoint y: 277, distance: 138.1
click at [220, 277] on strong "DIETARY RESTRICTIONS & NAMES:" at bounding box center [153, 280] width 144 height 12
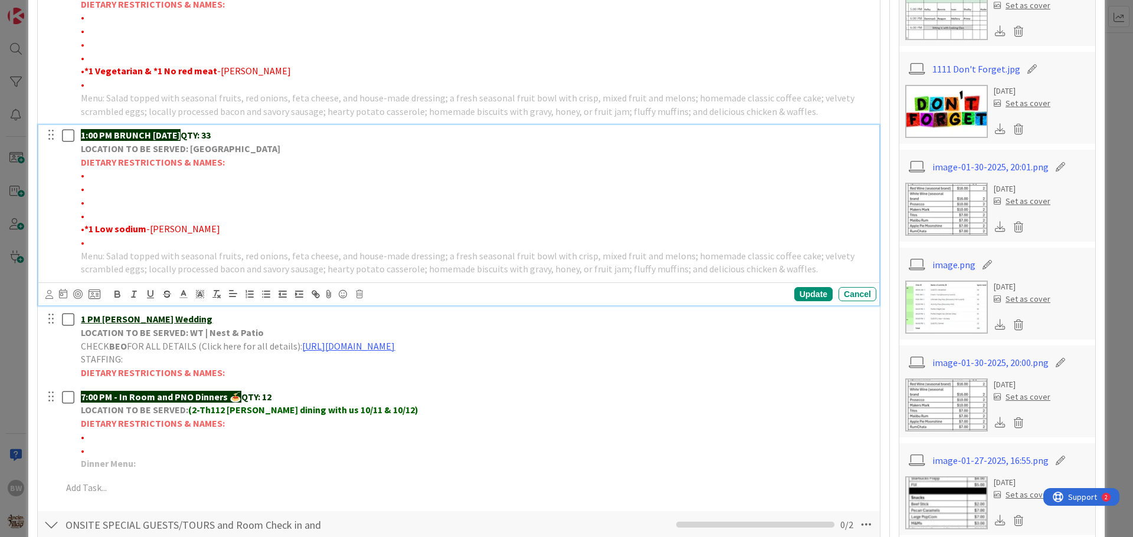
scroll to position [394, 0]
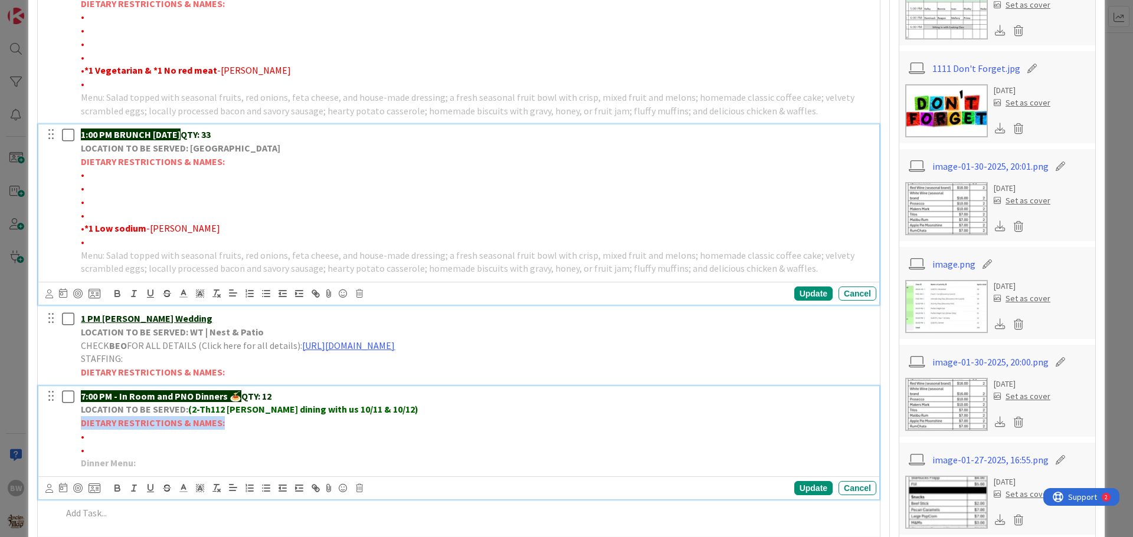
drag, startPoint x: 81, startPoint y: 421, endPoint x: 220, endPoint y: 421, distance: 139.2
click at [220, 421] on strong "DIETARY RESTRICTIONS & NAMES:" at bounding box center [153, 423] width 144 height 12
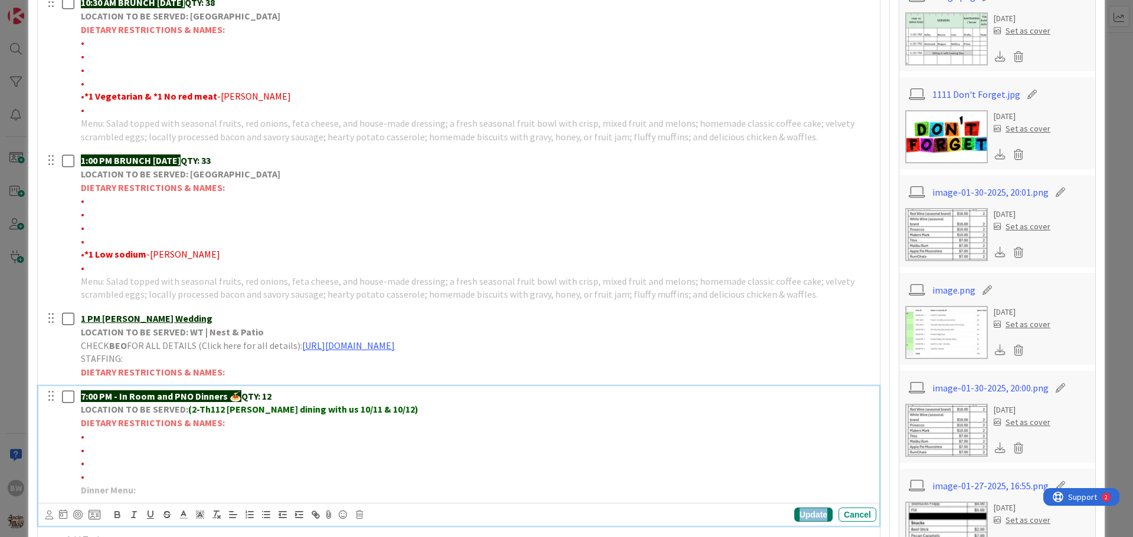
click at [804, 515] on div "Update" at bounding box center [813, 515] width 38 height 14
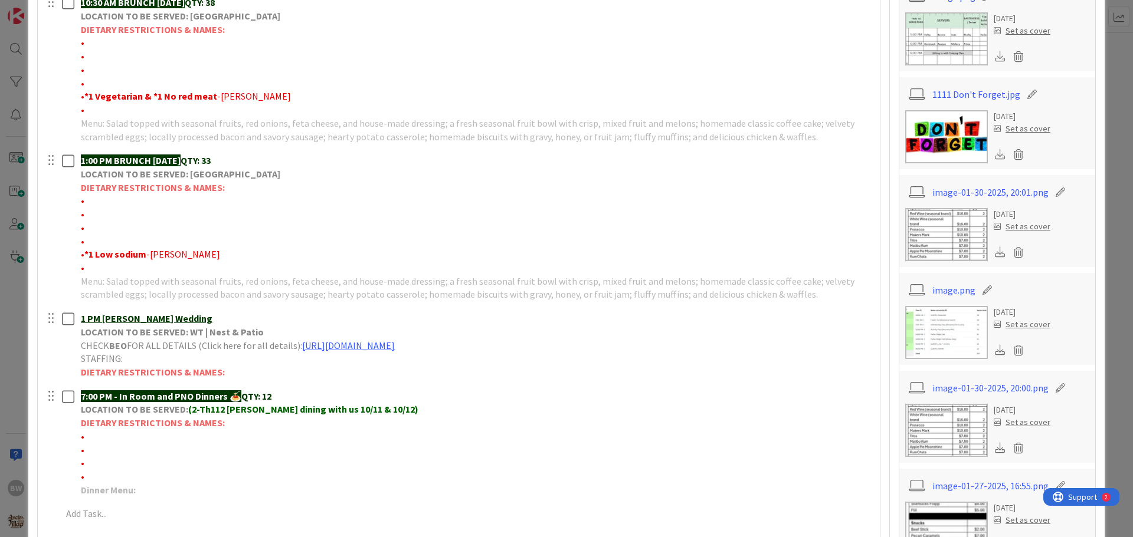
scroll to position [191, 0]
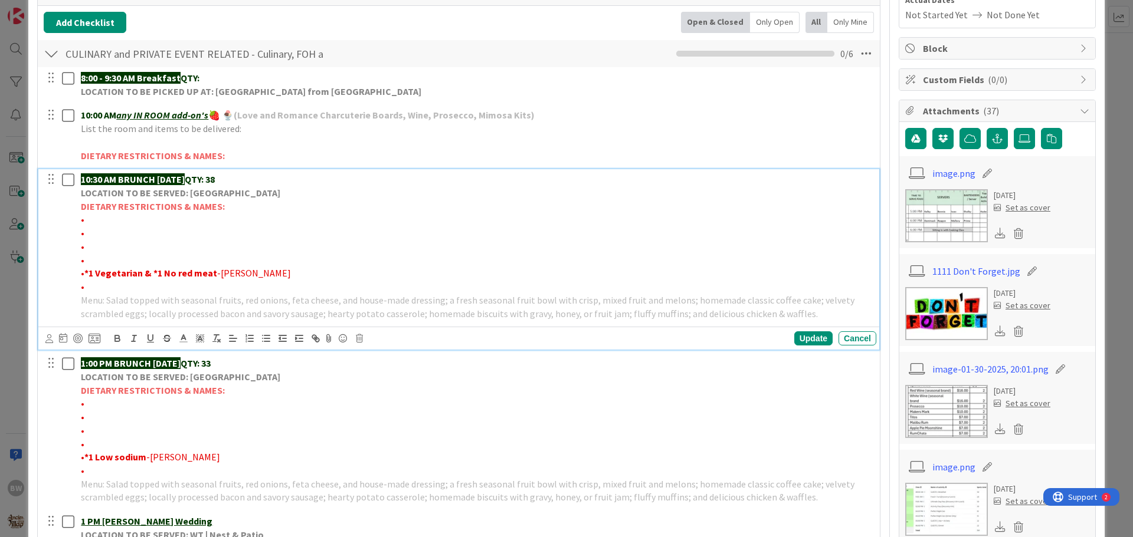
click at [91, 222] on p "•" at bounding box center [476, 220] width 791 height 14
click at [139, 222] on span "•*1 No shellfish=[PERSON_NAME]" at bounding box center [150, 220] width 139 height 12
drag, startPoint x: 140, startPoint y: 219, endPoint x: 85, endPoint y: 220, distance: 54.9
click at [85, 220] on span "•*1 No shellfish-[PERSON_NAME]" at bounding box center [149, 220] width 137 height 12
click at [117, 341] on icon "button" at bounding box center [117, 338] width 11 height 11
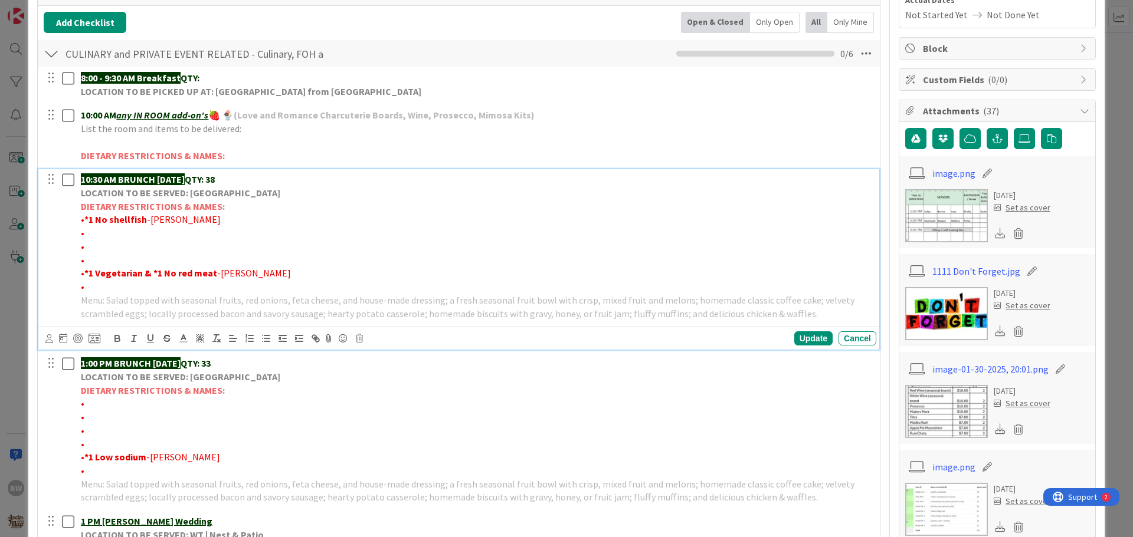
click at [223, 237] on p "•" at bounding box center [476, 234] width 791 height 14
drag, startPoint x: 183, startPoint y: 232, endPoint x: 84, endPoint y: 230, distance: 99.1
click at [84, 230] on span "•*1 Dairy free & *1 No kiwi-[PERSON_NAME]" at bounding box center [169, 233] width 176 height 12
click at [118, 339] on icon "button" at bounding box center [117, 340] width 5 height 3
click at [263, 232] on p "• *1 Dairy free & *1 No kiwi- [PERSON_NAME]" at bounding box center [476, 234] width 791 height 14
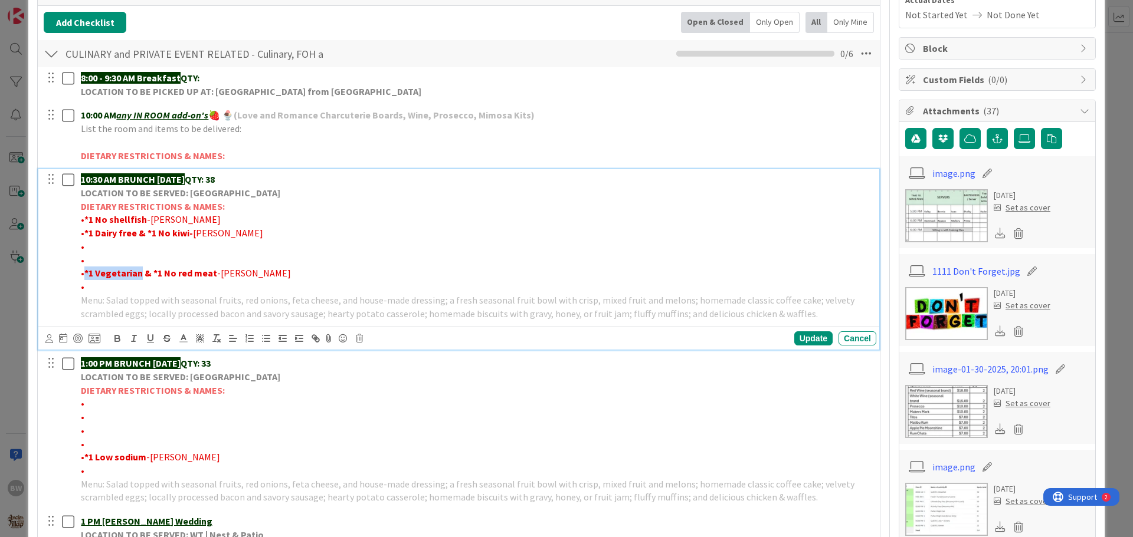
drag, startPoint x: 84, startPoint y: 271, endPoint x: 139, endPoint y: 273, distance: 54.3
click at [139, 273] on strong "*1 Vegetarian & *1 No red meat" at bounding box center [150, 273] width 133 height 12
copy strong "*1 Vegetarian"
click at [91, 245] on p "•" at bounding box center [476, 247] width 791 height 14
drag, startPoint x: 201, startPoint y: 245, endPoint x: 145, endPoint y: 246, distance: 56.6
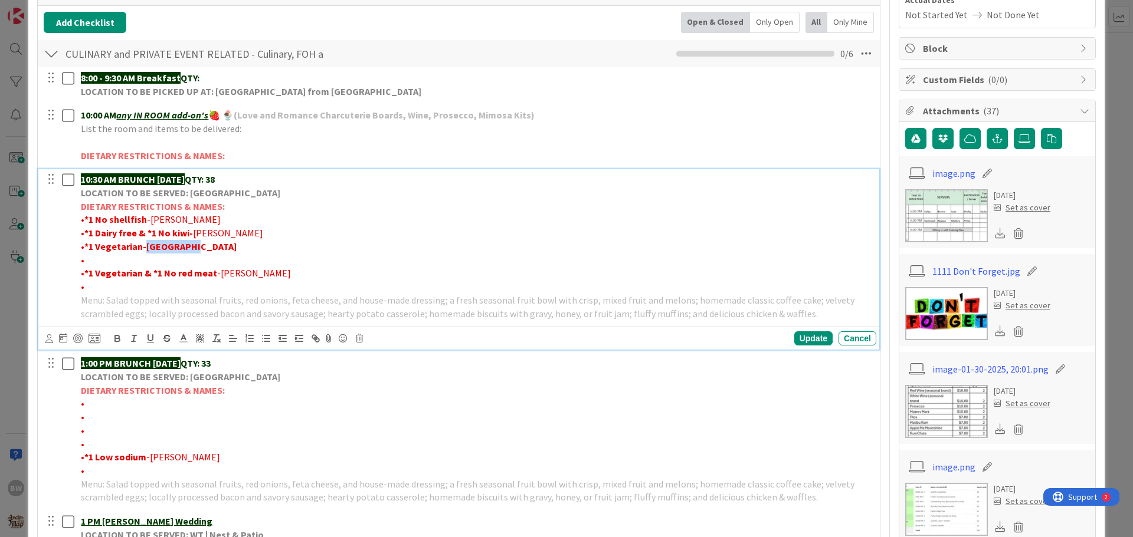
click at [145, 246] on p "• *1 Vegetarian-[GEOGRAPHIC_DATA]" at bounding box center [476, 247] width 791 height 14
click at [118, 333] on icon "button" at bounding box center [117, 338] width 11 height 11
click at [87, 265] on p "•" at bounding box center [476, 261] width 791 height 14
drag, startPoint x: 316, startPoint y: 259, endPoint x: 86, endPoint y: 257, distance: 230.1
click at [86, 257] on span "•*1 Gluten free & *1 Dairy free & *1 Allergic to pork & [PERSON_NAME]" at bounding box center [222, 260] width 282 height 12
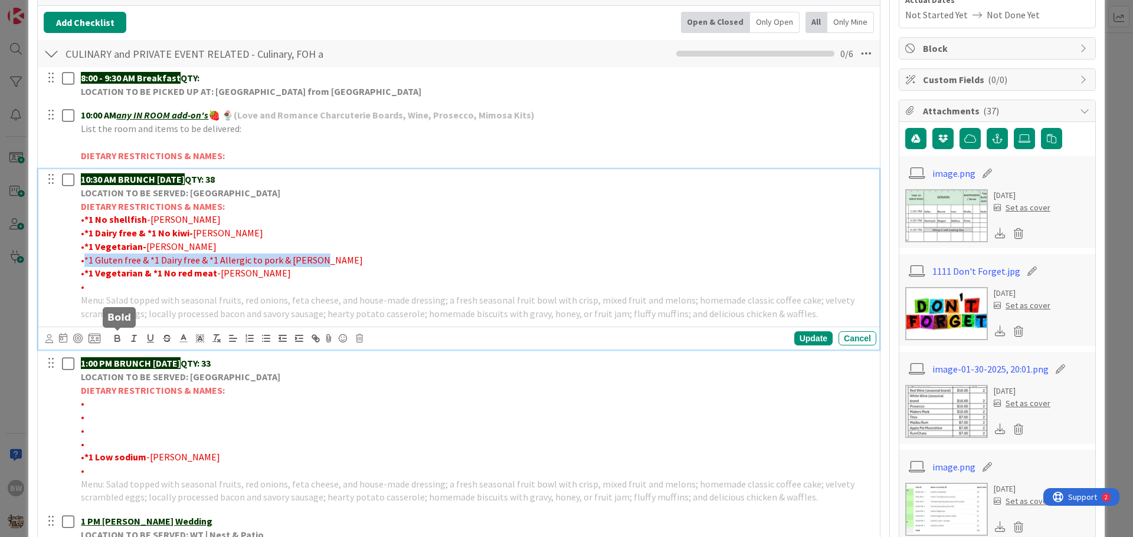
click at [117, 339] on icon "button" at bounding box center [117, 340] width 5 height 3
click at [420, 239] on p "• *1 Dairy free & *1 No kiwi- [PERSON_NAME]" at bounding box center [476, 234] width 791 height 14
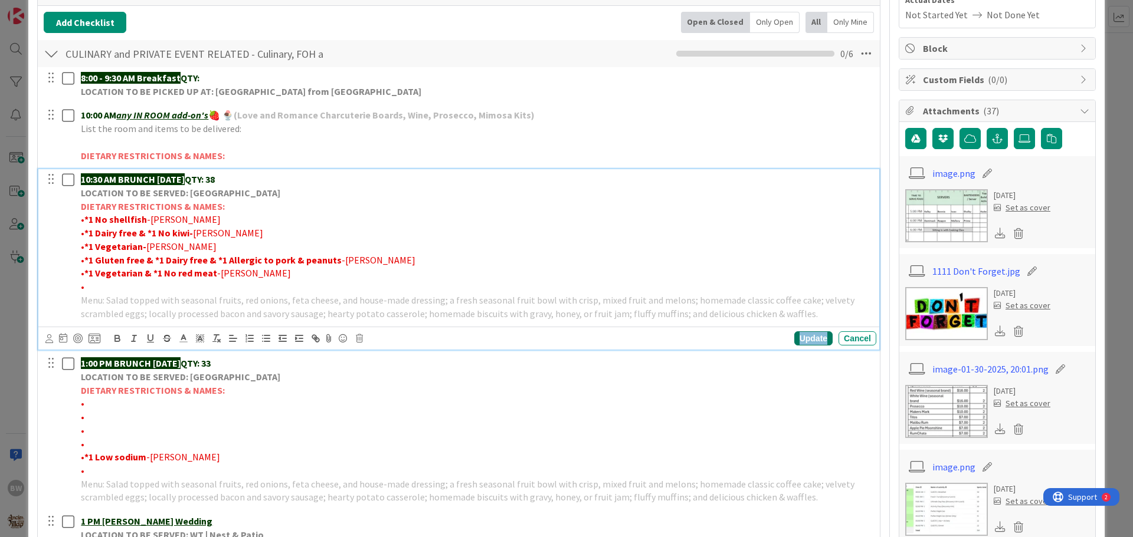
click at [802, 337] on div "Update" at bounding box center [813, 339] width 38 height 14
click at [140, 232] on strong "*1 Dairy free & *1 No kiwi-" at bounding box center [138, 233] width 109 height 12
click at [116, 336] on icon "button" at bounding box center [117, 337] width 4 height 3
click at [149, 260] on strong "*1 Gluten free & *1 Dairy free & *1 Allergic to pork & peanuts" at bounding box center [212, 260] width 257 height 12
click at [145, 259] on strong "*1 Gluten free & *1 Dairy free & *1 Allergic to pork & peanuts" at bounding box center [212, 260] width 257 height 12
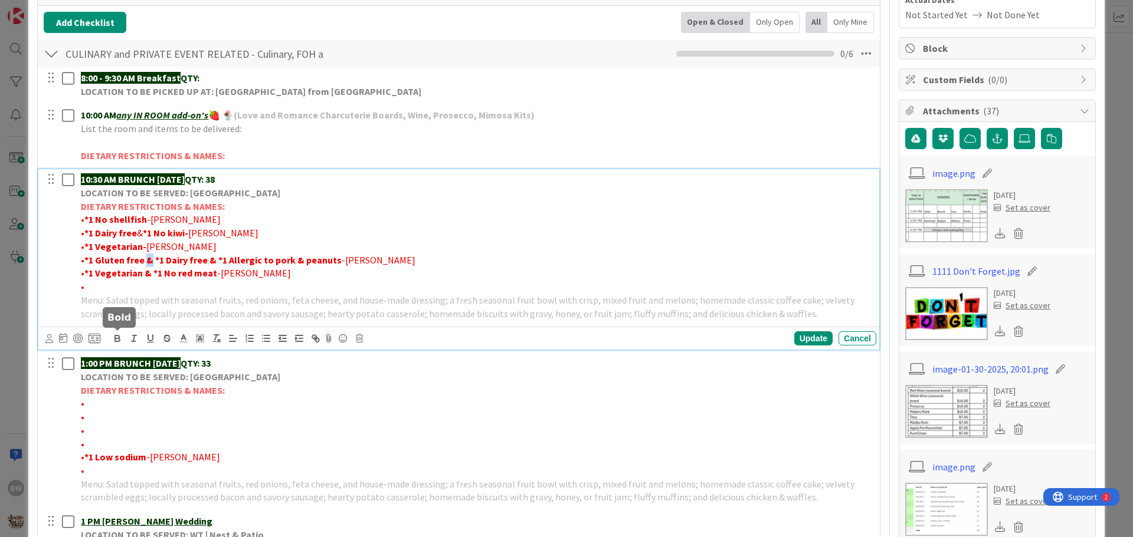
click at [115, 335] on icon "button" at bounding box center [117, 338] width 11 height 11
click at [148, 273] on strong "*1 Vegetarian & *1 No red meat" at bounding box center [150, 273] width 133 height 12
click at [143, 273] on strong "*1 Vegetarian & *1 No red meat" at bounding box center [150, 273] width 133 height 12
click at [117, 337] on icon "button" at bounding box center [117, 338] width 11 height 11
click at [368, 270] on p "• *1 Vegetarian & *1 No red meat -[PERSON_NAME]" at bounding box center [476, 274] width 791 height 14
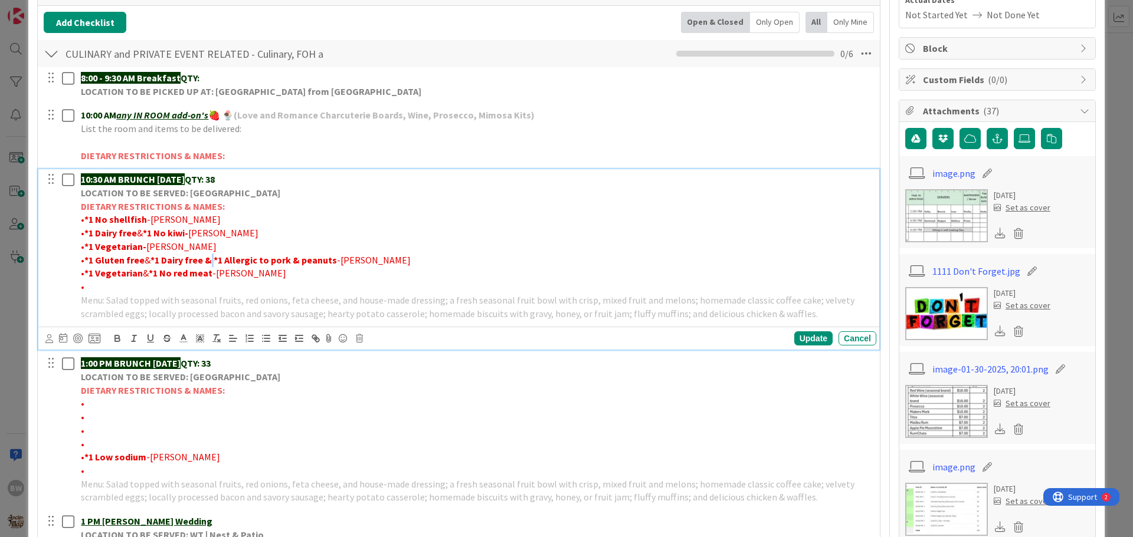
click at [206, 259] on strong "*1 Dairy free & *1 Allergic to pork & peanuts" at bounding box center [243, 260] width 186 height 12
click at [113, 337] on icon "button" at bounding box center [117, 338] width 11 height 11
click at [486, 224] on p "• *1 No shellfish -[PERSON_NAME]" at bounding box center [476, 220] width 791 height 14
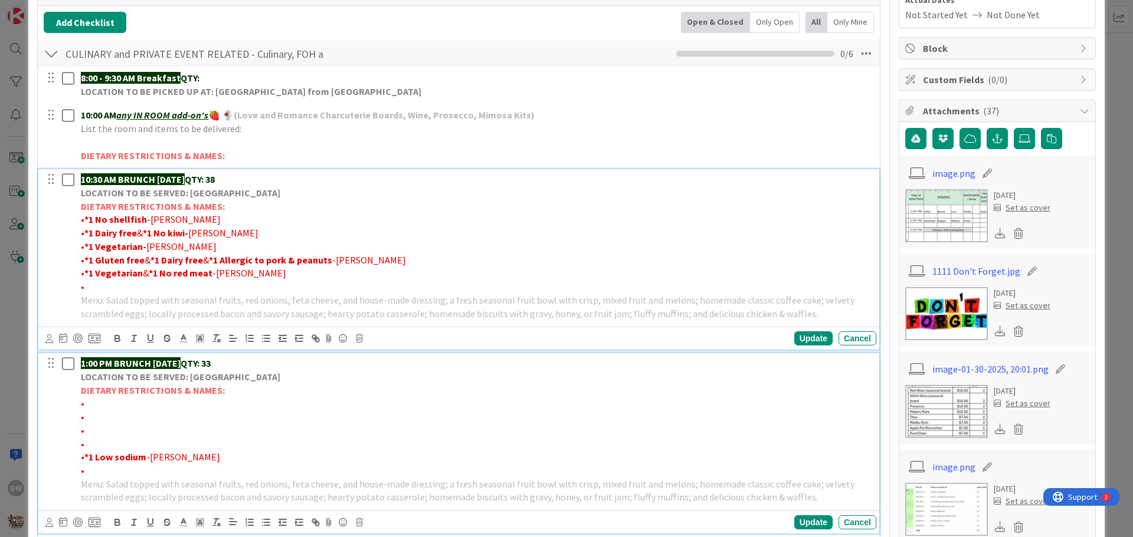
click at [87, 405] on p "•" at bounding box center [476, 404] width 791 height 14
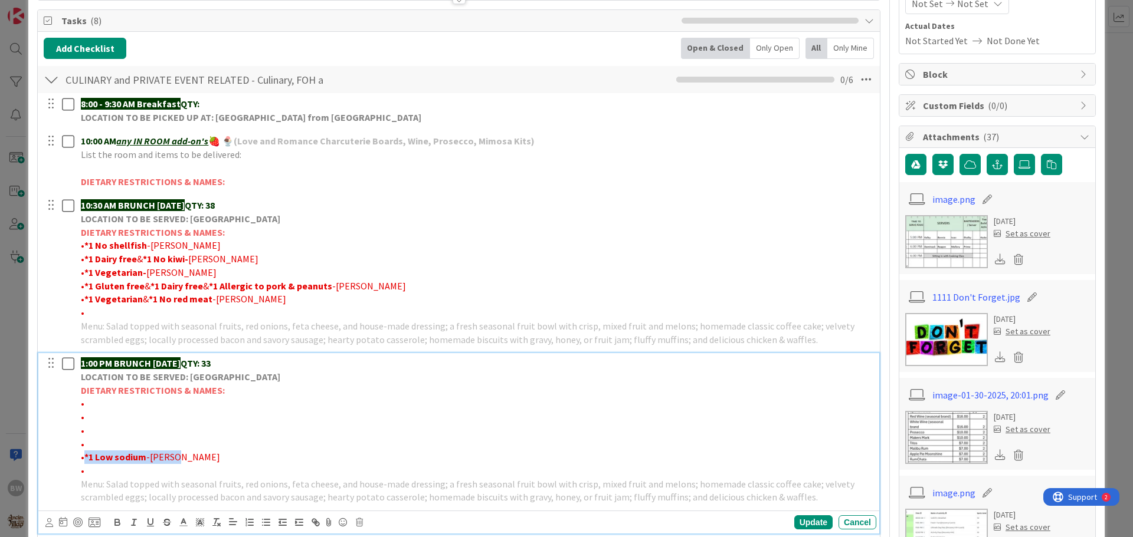
drag, startPoint x: 83, startPoint y: 454, endPoint x: 176, endPoint y: 455, distance: 93.2
click at [176, 455] on p "• *1 Low sodium -[PERSON_NAME]" at bounding box center [476, 458] width 791 height 14
click at [85, 408] on p "•" at bounding box center [476, 404] width 791 height 14
click at [83, 418] on span "•" at bounding box center [83, 417] width 4 height 12
drag, startPoint x: 135, startPoint y: 416, endPoint x: 84, endPoint y: 418, distance: 51.4
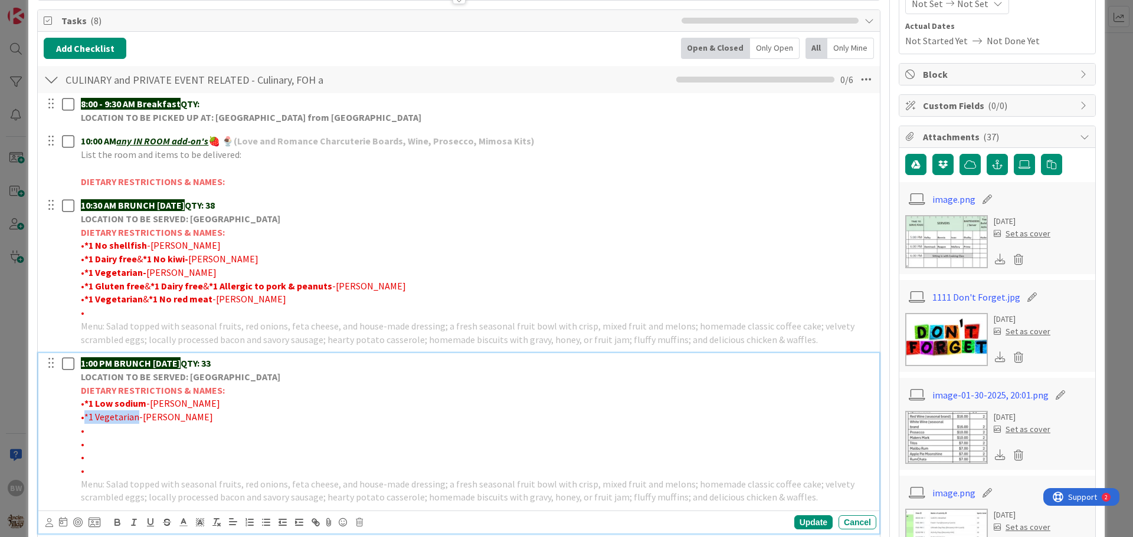
click at [84, 418] on span "•*1 Vegetarian-[PERSON_NAME]" at bounding box center [147, 417] width 132 height 12
click at [115, 524] on icon "button" at bounding box center [117, 524] width 5 height 3
click at [91, 437] on p "•" at bounding box center [476, 431] width 791 height 14
drag, startPoint x: 137, startPoint y: 427, endPoint x: 84, endPoint y: 431, distance: 53.3
click at [84, 431] on span "•*1 [MEDICAL_DATA]-[PERSON_NAME]" at bounding box center [159, 431] width 157 height 12
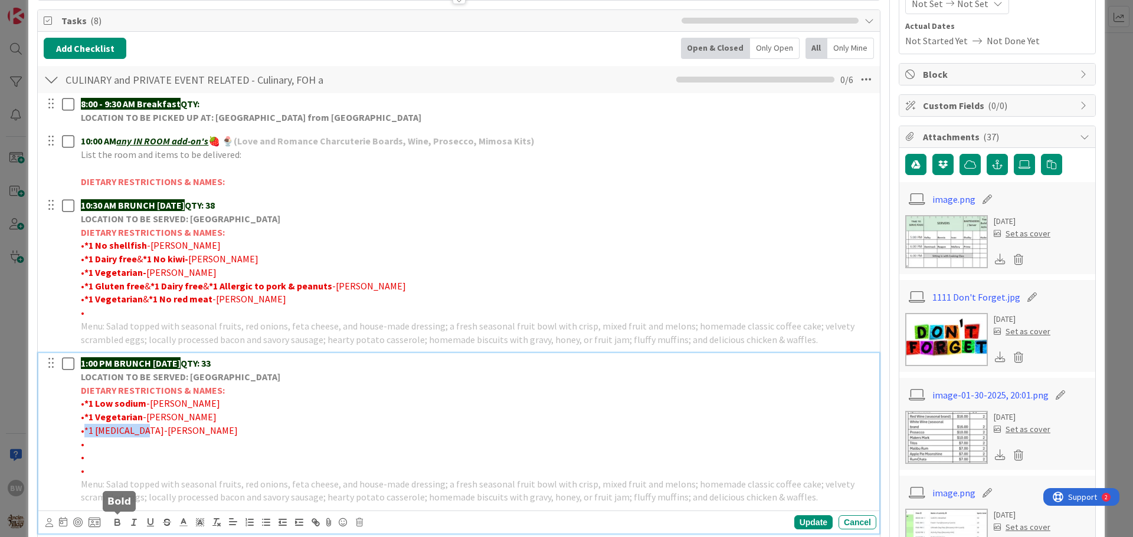
click at [116, 524] on icon "button" at bounding box center [117, 522] width 11 height 11
click at [86, 445] on p "•" at bounding box center [476, 445] width 791 height 14
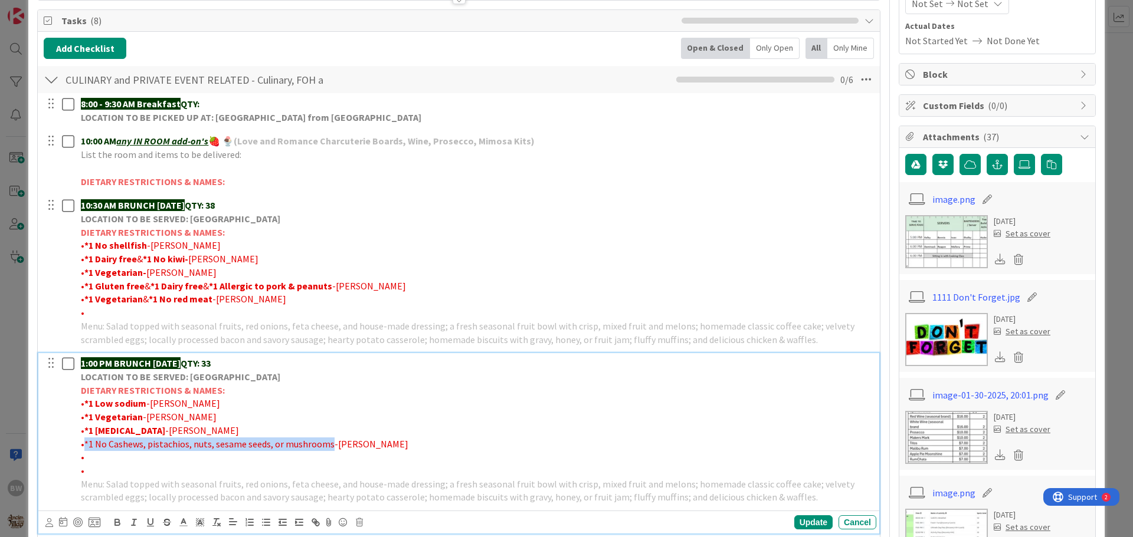
drag, startPoint x: 328, startPoint y: 445, endPoint x: 85, endPoint y: 444, distance: 243.1
click at [85, 444] on span "•*1 No Cashews, pistachios, nuts, sesame seeds, or mushrooms-[PERSON_NAME]" at bounding box center [244, 444] width 327 height 12
click at [117, 525] on icon "button" at bounding box center [117, 522] width 11 height 11
click at [313, 474] on p "•" at bounding box center [476, 471] width 791 height 14
click at [86, 459] on p "•" at bounding box center [476, 458] width 791 height 14
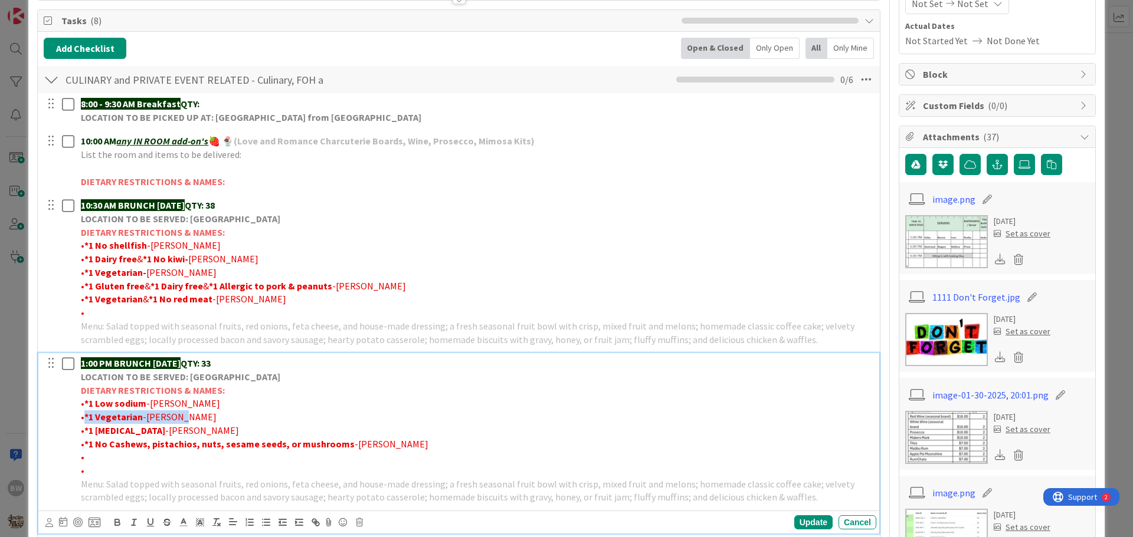
drag, startPoint x: 83, startPoint y: 417, endPoint x: 183, endPoint y: 417, distance: 100.3
click at [183, 417] on p "• *1 Vegetarian -[PERSON_NAME]" at bounding box center [476, 418] width 791 height 14
copy p "*1 Vegetarian -[PERSON_NAME]"
click at [86, 460] on p "•" at bounding box center [476, 458] width 791 height 14
drag, startPoint x: 148, startPoint y: 457, endPoint x: 183, endPoint y: 457, distance: 34.8
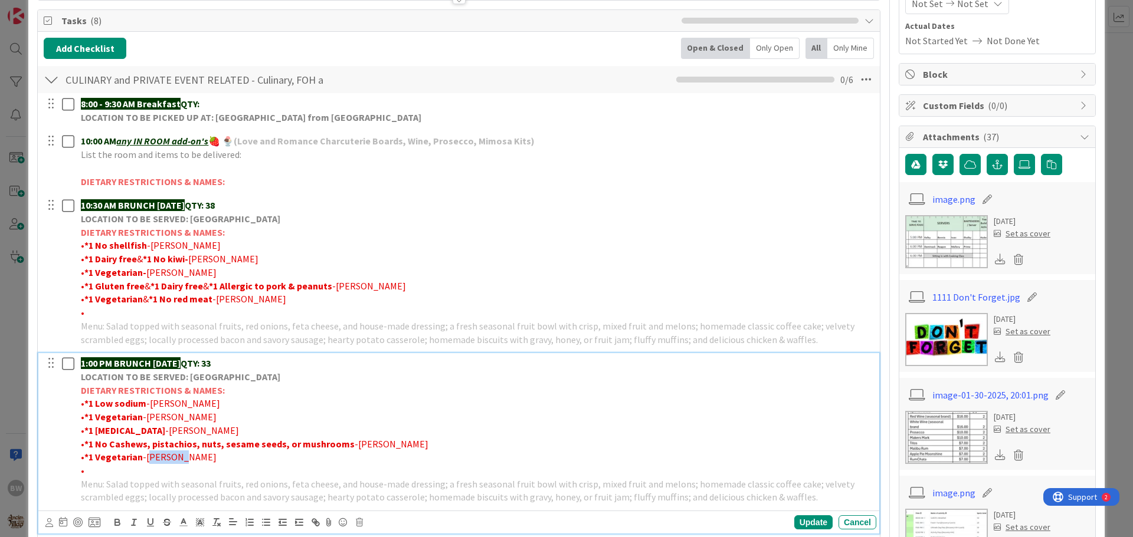
click at [183, 457] on span "-[PERSON_NAME]" at bounding box center [180, 457] width 74 height 12
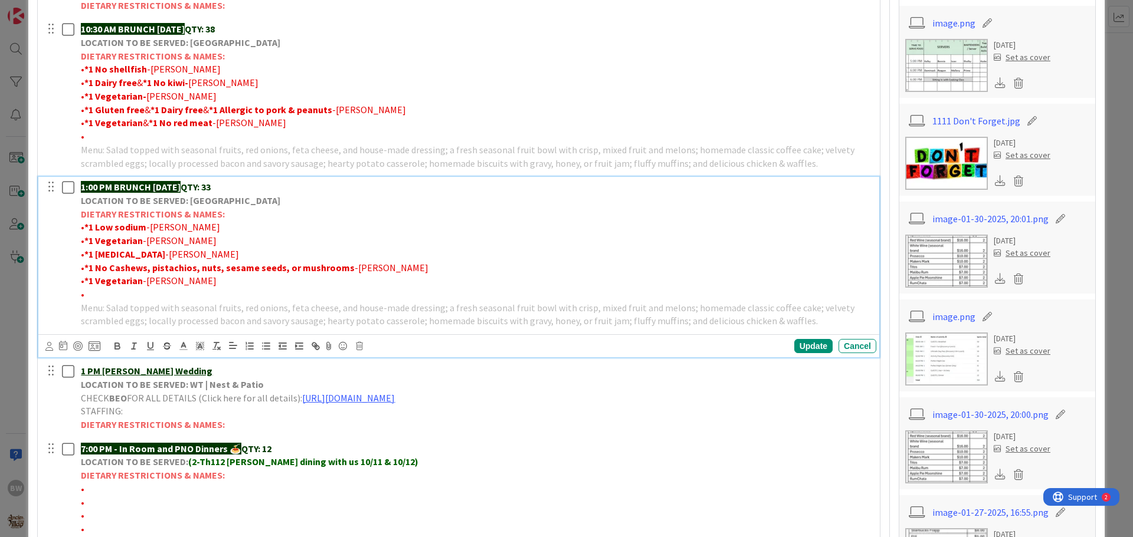
scroll to position [342, 0]
click at [805, 346] on div "Update" at bounding box center [813, 346] width 38 height 14
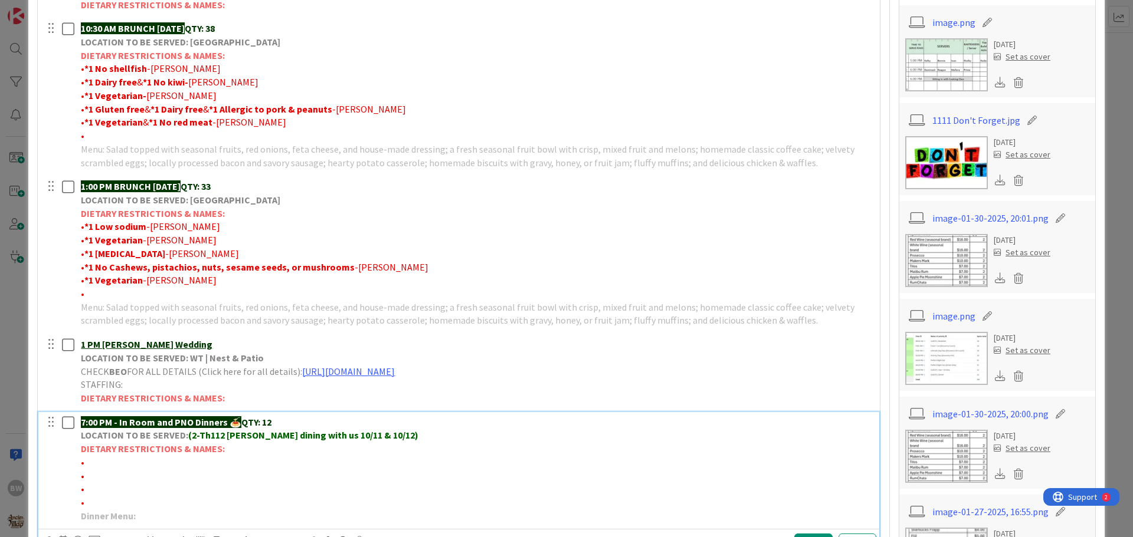
click at [98, 463] on p "•" at bounding box center [476, 463] width 791 height 14
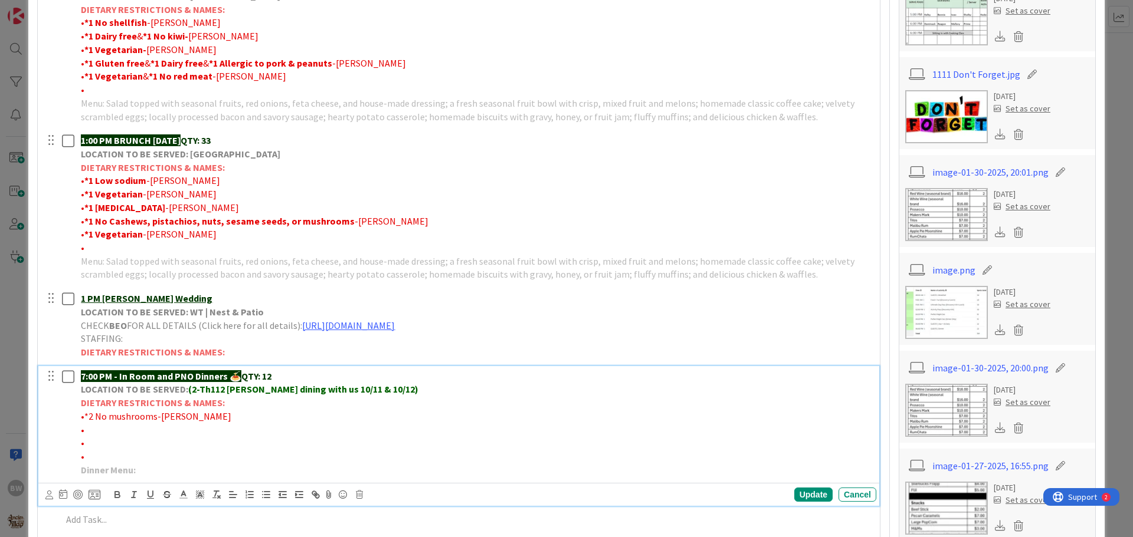
scroll to position [401, 0]
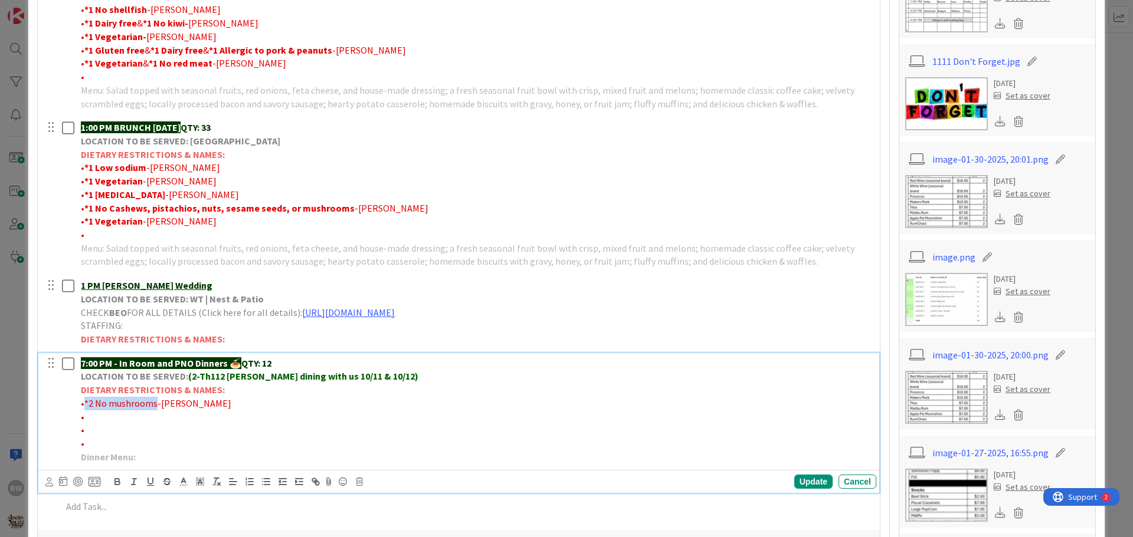
drag, startPoint x: 155, startPoint y: 403, endPoint x: 86, endPoint y: 399, distance: 69.1
click at [86, 399] on span "•*2 No mushrooms-[PERSON_NAME]" at bounding box center [156, 404] width 150 height 12
click at [115, 481] on icon "button" at bounding box center [117, 480] width 4 height 3
click at [801, 484] on div "Update" at bounding box center [813, 482] width 38 height 14
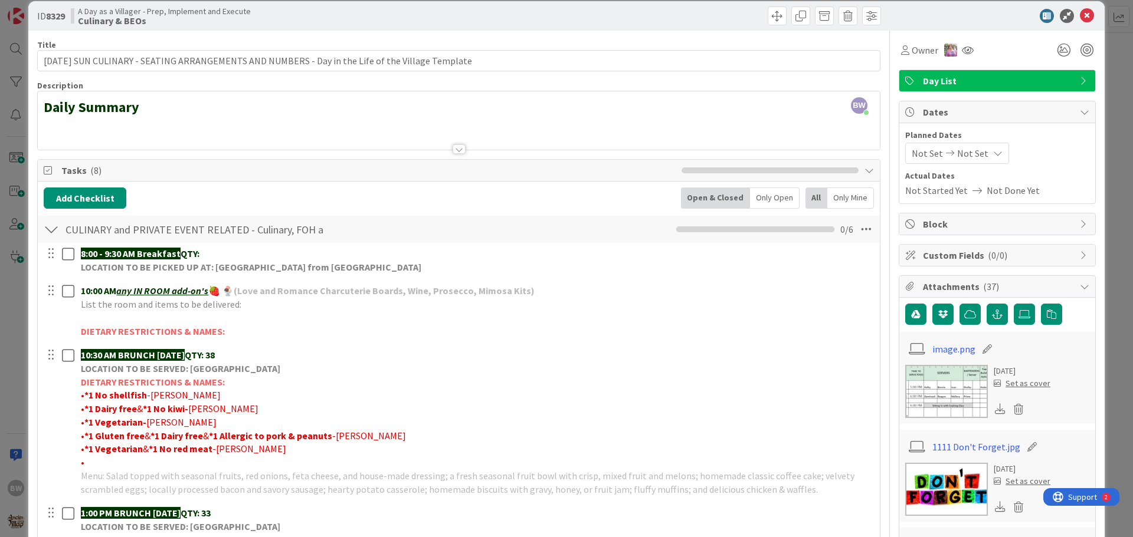
scroll to position [0, 0]
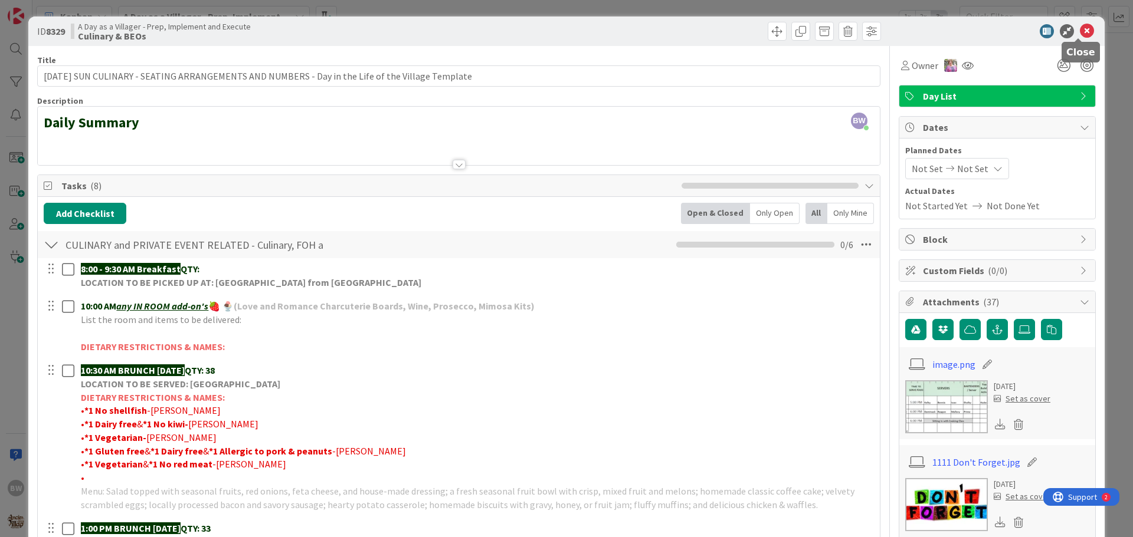
click at [1081, 34] on icon at bounding box center [1087, 31] width 14 height 14
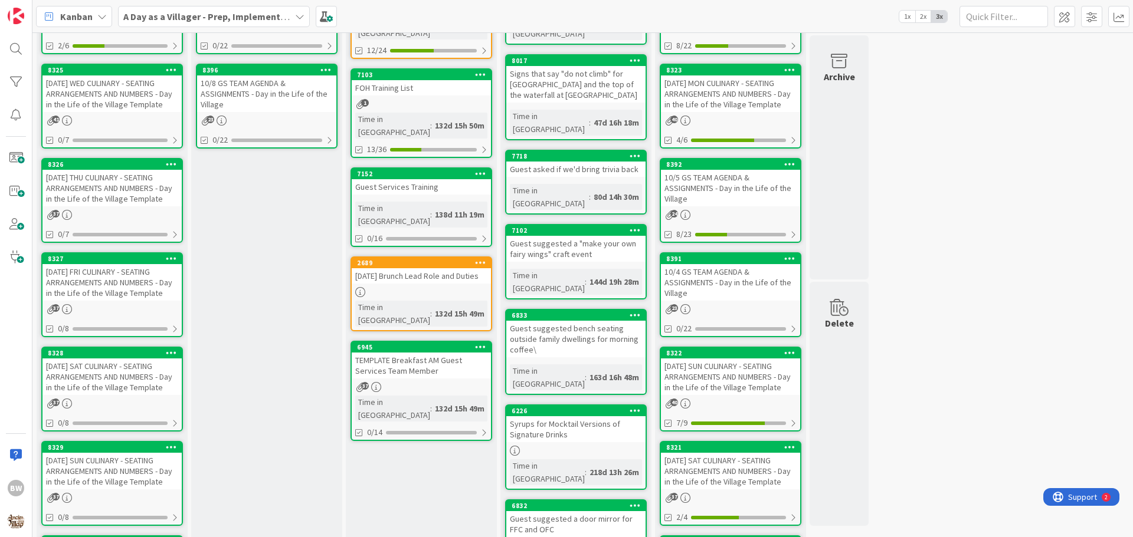
scroll to position [201, 0]
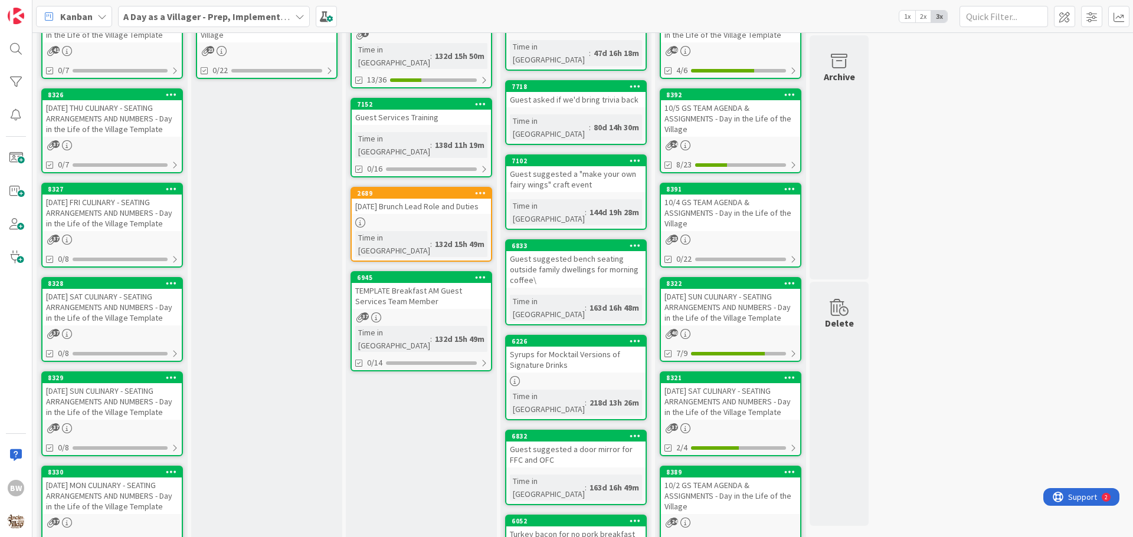
click at [103, 483] on div "[DATE] MON CULINARY - SEATING ARRANGEMENTS AND NUMBERS - Day in the Life of the…" at bounding box center [111, 496] width 139 height 37
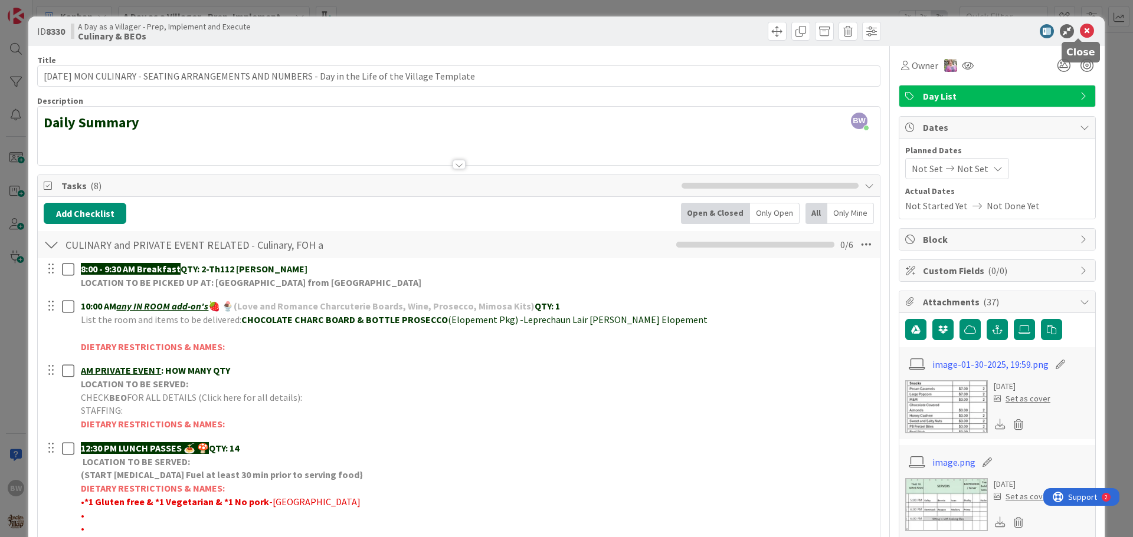
click at [1080, 31] on icon at bounding box center [1087, 31] width 14 height 14
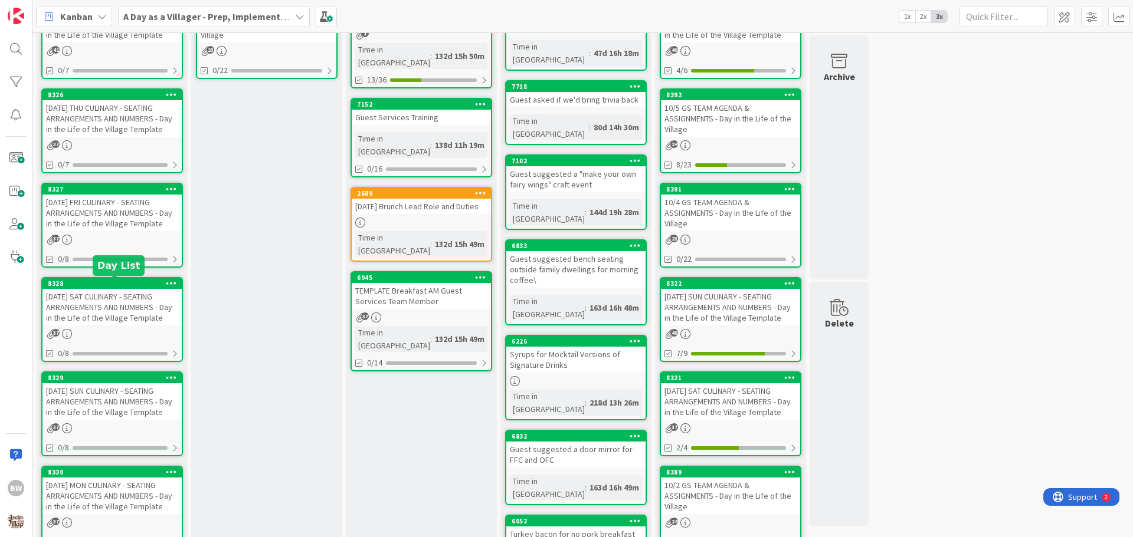
click at [107, 285] on div "8328" at bounding box center [115, 284] width 134 height 8
click at [99, 285] on div "8328" at bounding box center [115, 284] width 134 height 8
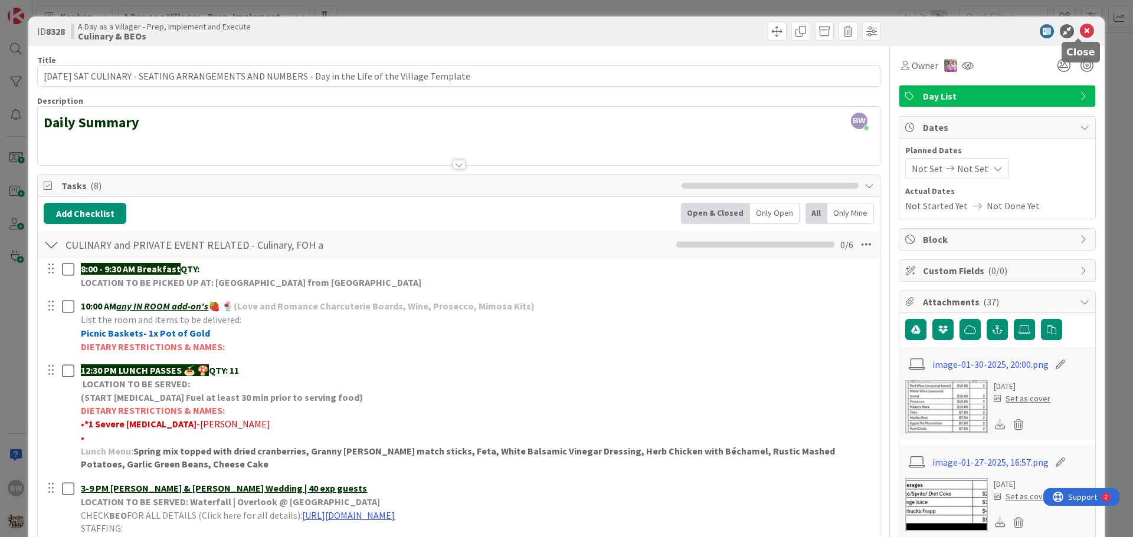
click at [1080, 29] on icon at bounding box center [1087, 31] width 14 height 14
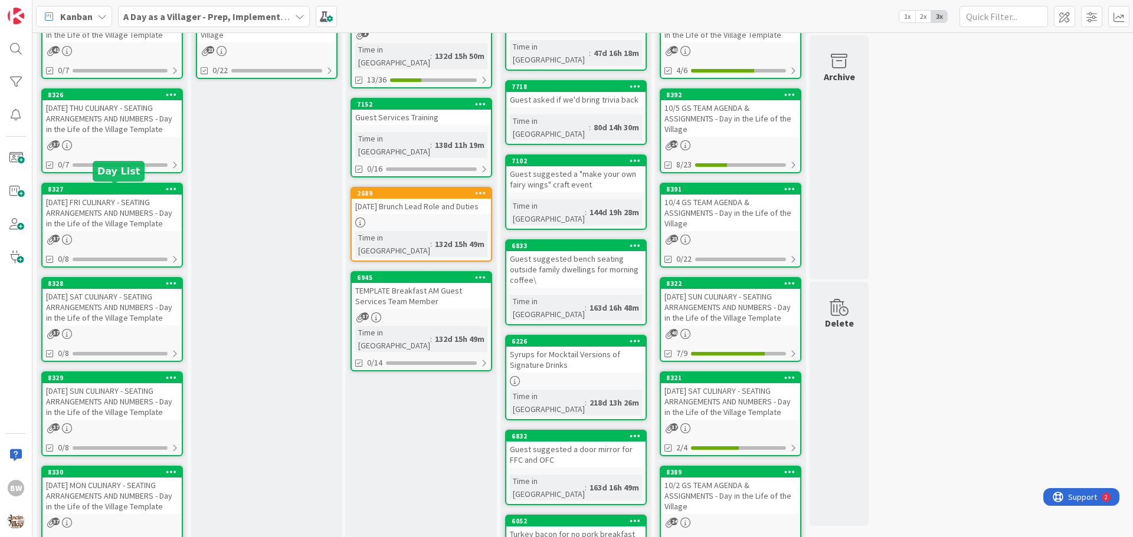
click at [99, 187] on div "8327" at bounding box center [115, 189] width 134 height 8
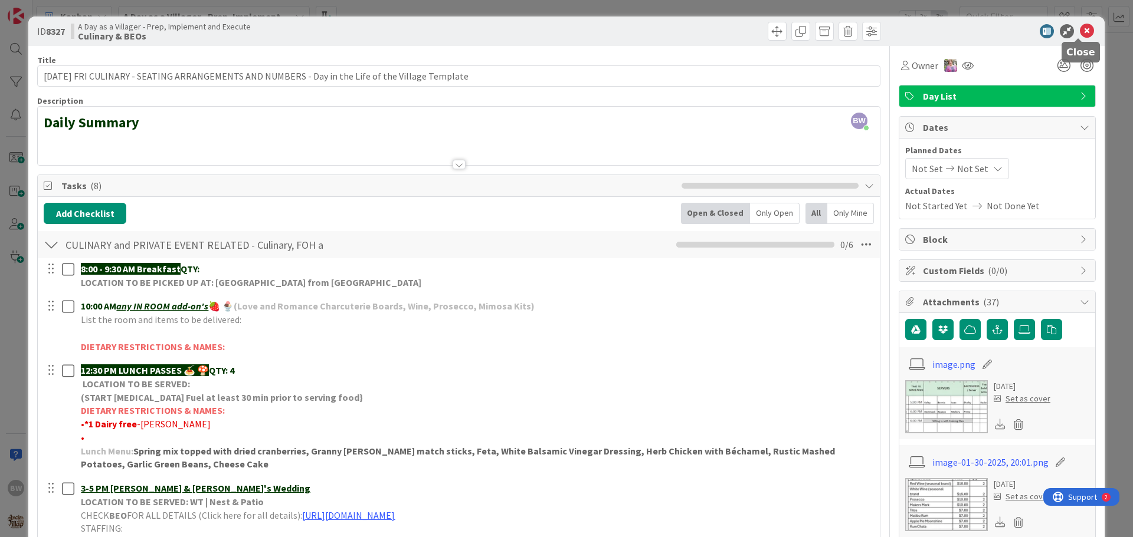
click at [1080, 32] on icon at bounding box center [1087, 31] width 14 height 14
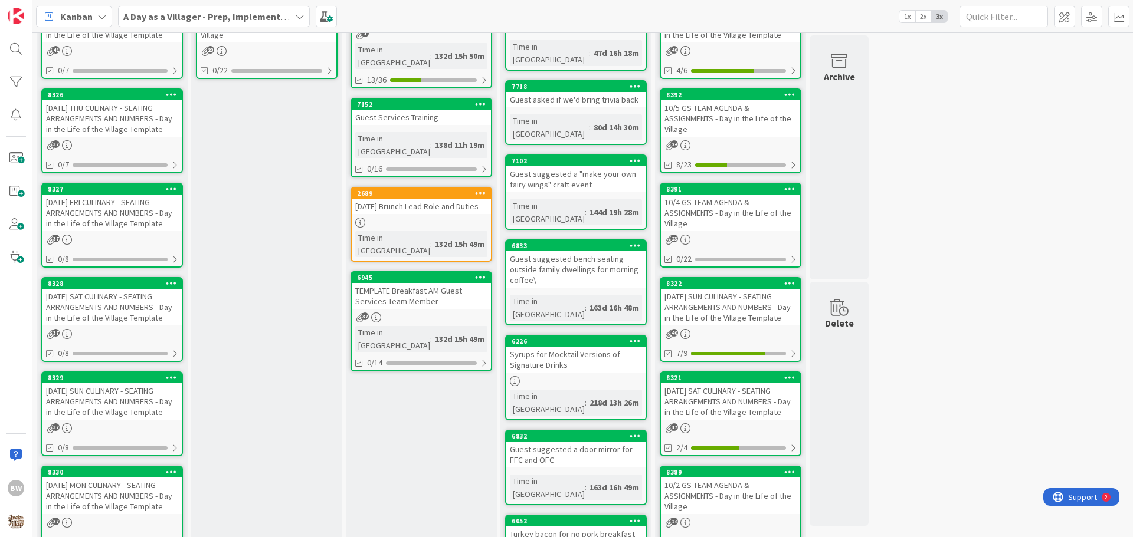
click at [103, 102] on div "[DATE] THU CULINARY - SEATING ARRANGEMENTS AND NUMBERS - Day in the Life of the…" at bounding box center [111, 118] width 139 height 37
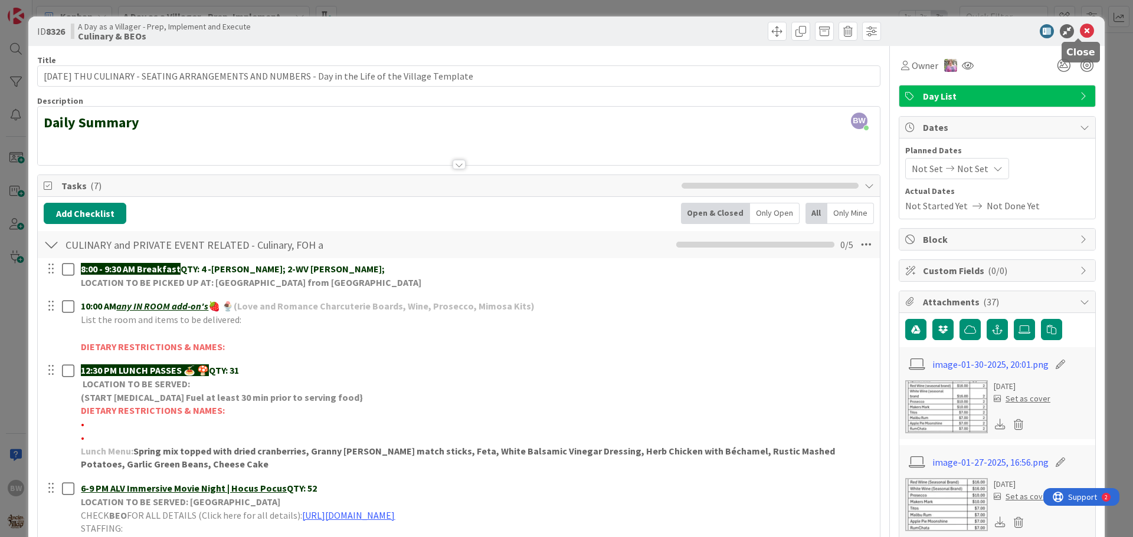
click at [1080, 31] on icon at bounding box center [1087, 31] width 14 height 14
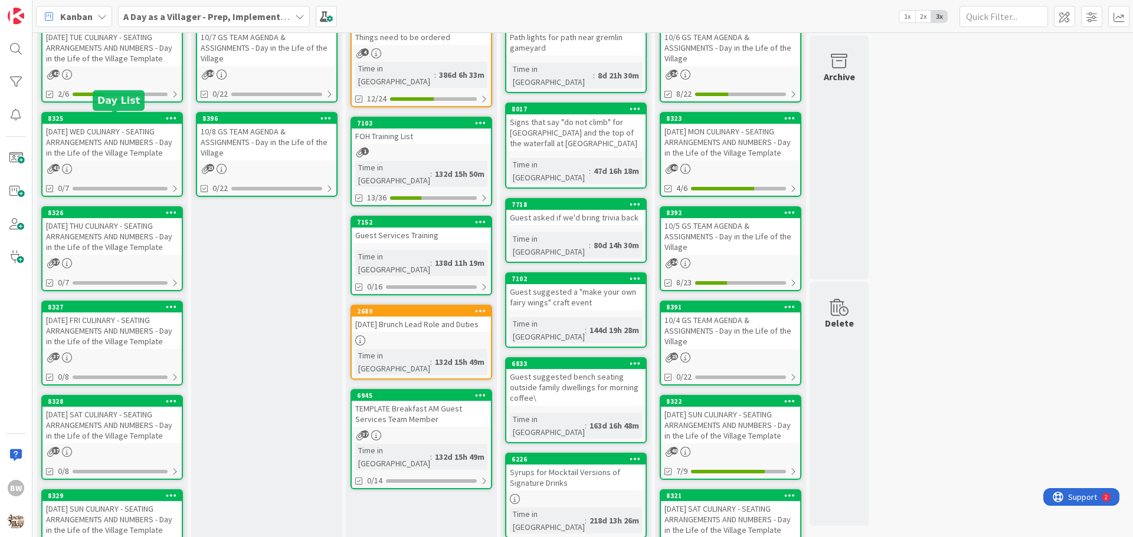
click at [108, 122] on div "8325" at bounding box center [115, 118] width 134 height 8
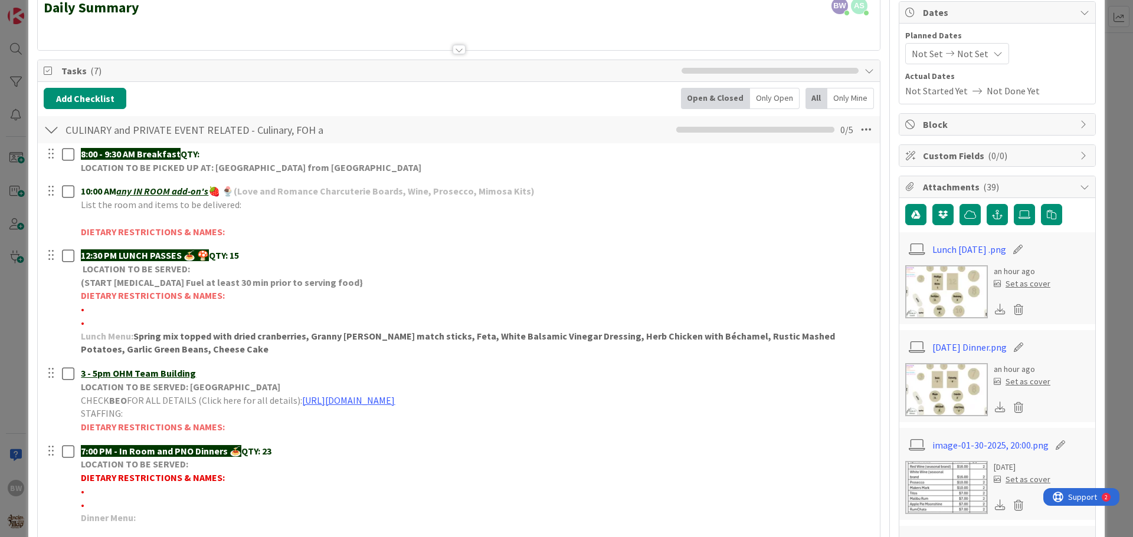
scroll to position [236, 0]
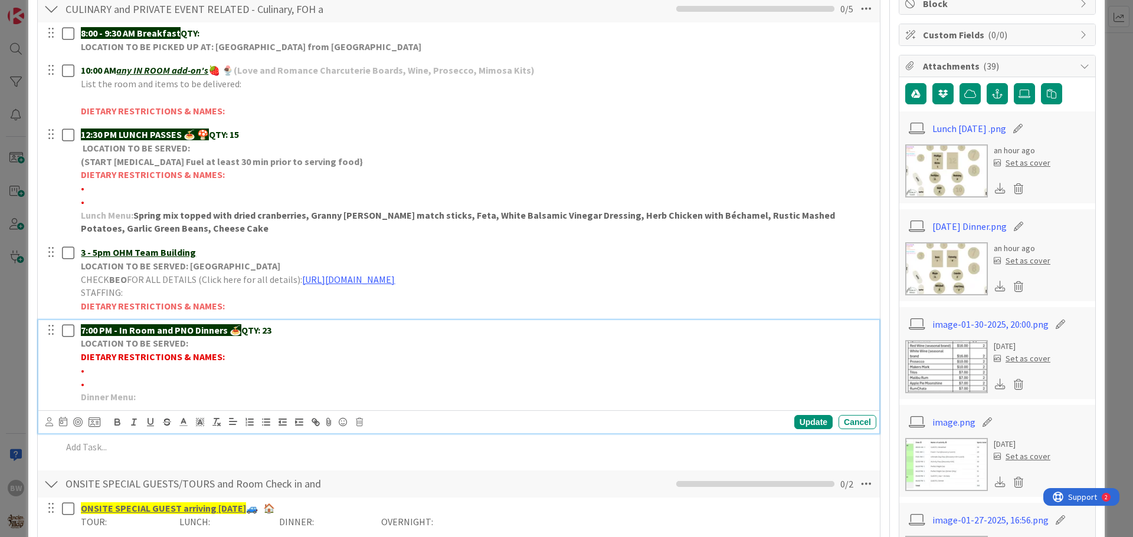
click at [195, 345] on p "LOCATION TO BE SERVED:" at bounding box center [476, 344] width 791 height 14
drag, startPoint x: 326, startPoint y: 344, endPoint x: 302, endPoint y: 343, distance: 23.6
click at [302, 343] on strong "LOCATION TO BE SERVED: 2-WV CAVOTE eating Dinner w/ us 10/8" at bounding box center [215, 343] width 268 height 12
click at [336, 347] on p "LOCATION TO BE SERVED: 2-WV CAVOTE eating Dinner 10/8" at bounding box center [476, 344] width 791 height 14
drag, startPoint x: 270, startPoint y: 343, endPoint x: 245, endPoint y: 347, distance: 25.0
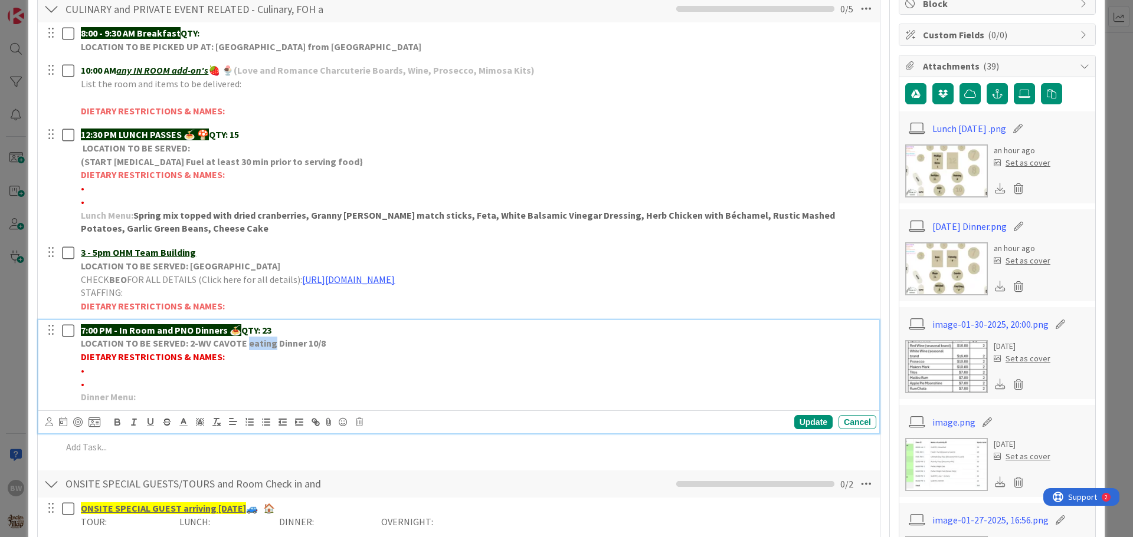
click at [245, 347] on strong "LOCATION TO BE SERVED: 2-WV CAVOTE eating Dinner 10/8" at bounding box center [203, 343] width 245 height 12
click at [329, 341] on p "LOCATION TO BE SERVED: 2-WV CAVOTE have Dinner 10/8" at bounding box center [476, 344] width 791 height 14
drag, startPoint x: 402, startPoint y: 343, endPoint x: 190, endPoint y: 342, distance: 212.4
click at [190, 342] on p "LOCATION TO BE SERVED: 2-WV CAVOTE have Dinner 10/8 & Movie Dinner 10/9" at bounding box center [476, 344] width 791 height 14
click at [183, 424] on icon at bounding box center [183, 422] width 11 height 11
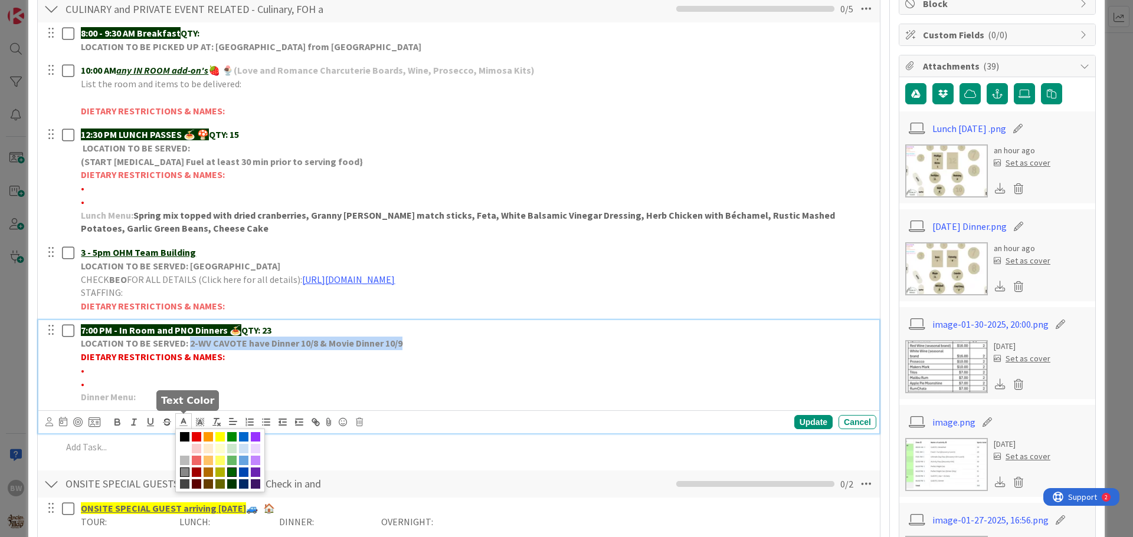
click at [231, 473] on span at bounding box center [231, 472] width 9 height 9
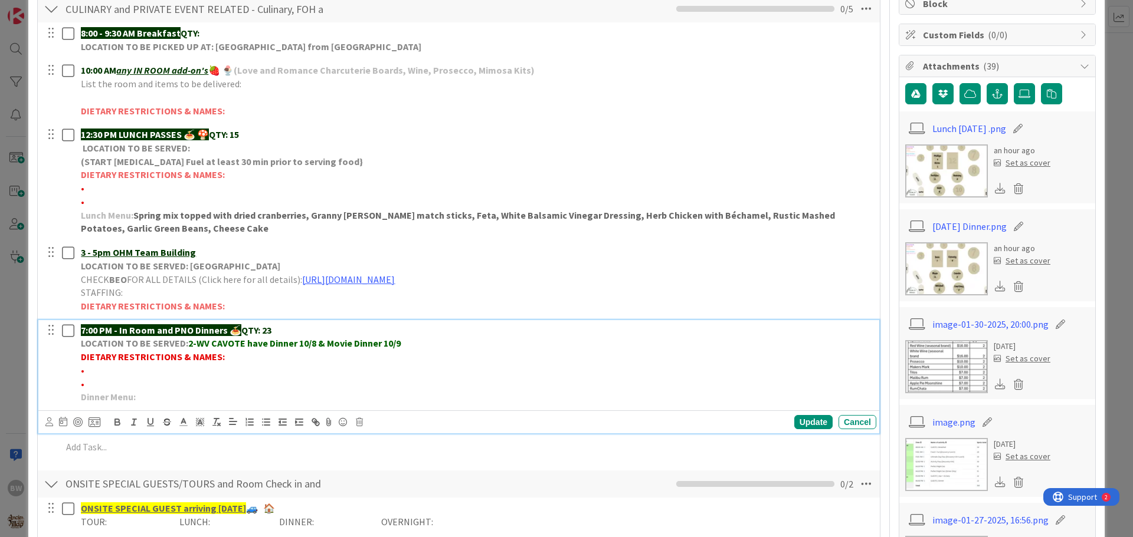
click at [282, 396] on p "Dinner Menu:" at bounding box center [476, 398] width 791 height 14
click at [804, 424] on div "Update" at bounding box center [813, 422] width 38 height 14
drag, startPoint x: 401, startPoint y: 343, endPoint x: 191, endPoint y: 349, distance: 210.1
click at [191, 349] on p "LOCATION TO BE SERVED: 2-WV CAVOTE have Dinner 10/8 & Movie Dinner 10/9" at bounding box center [476, 344] width 791 height 14
copy strong "2-WV CAVOTE have Dinner 10/8 & Movie Dinner 10/9"
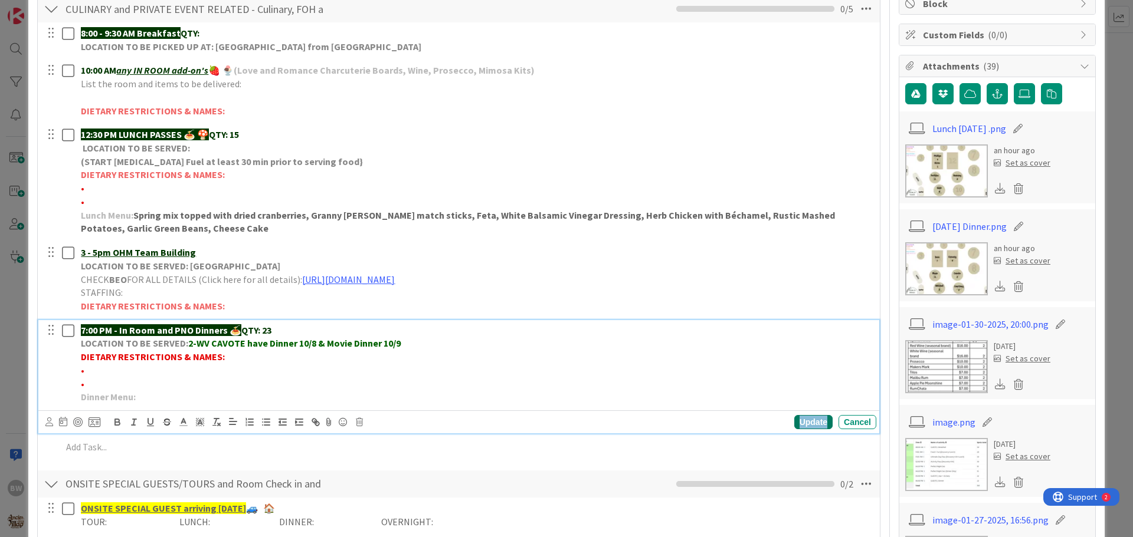
click at [794, 422] on div "Update" at bounding box center [813, 422] width 38 height 14
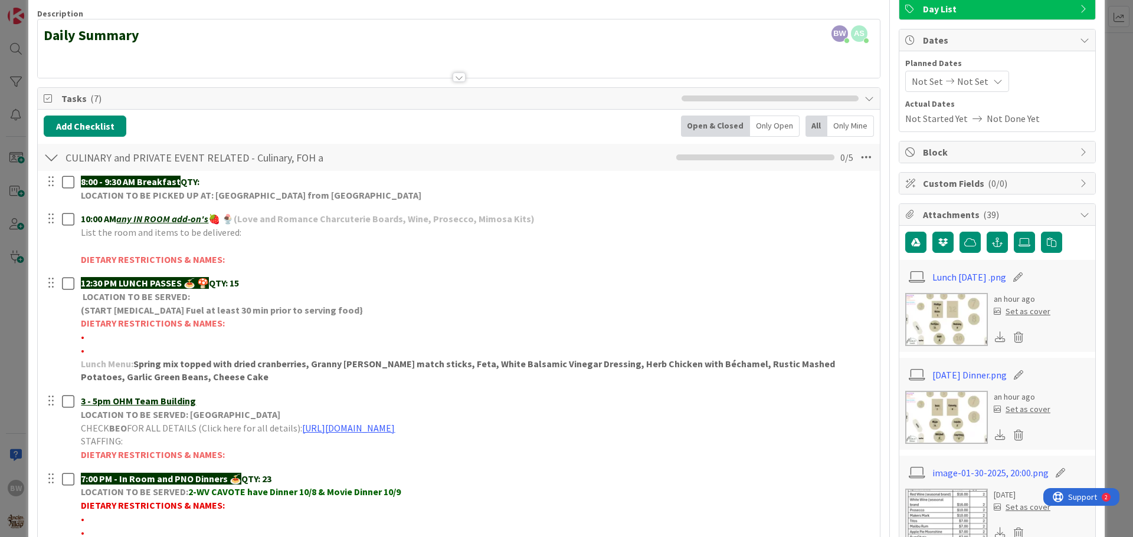
scroll to position [0, 0]
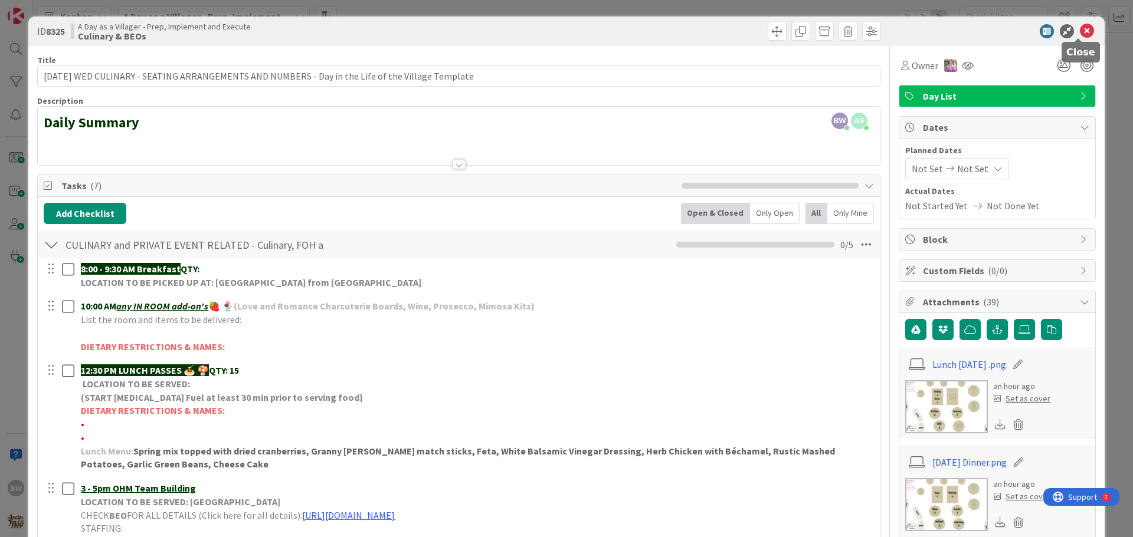
click at [1082, 28] on icon at bounding box center [1087, 31] width 14 height 14
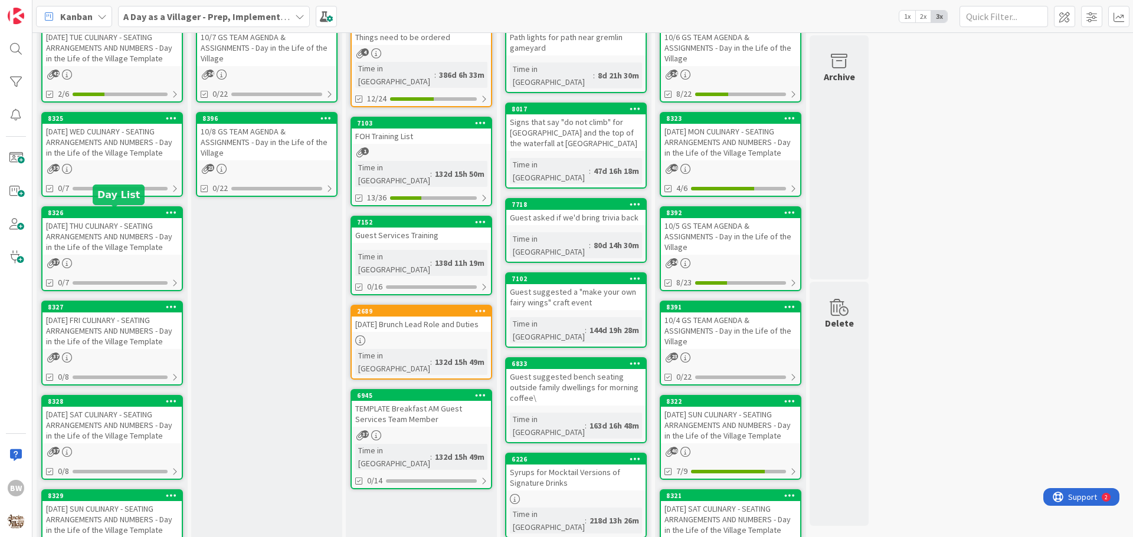
click at [94, 211] on div "8326" at bounding box center [115, 213] width 134 height 8
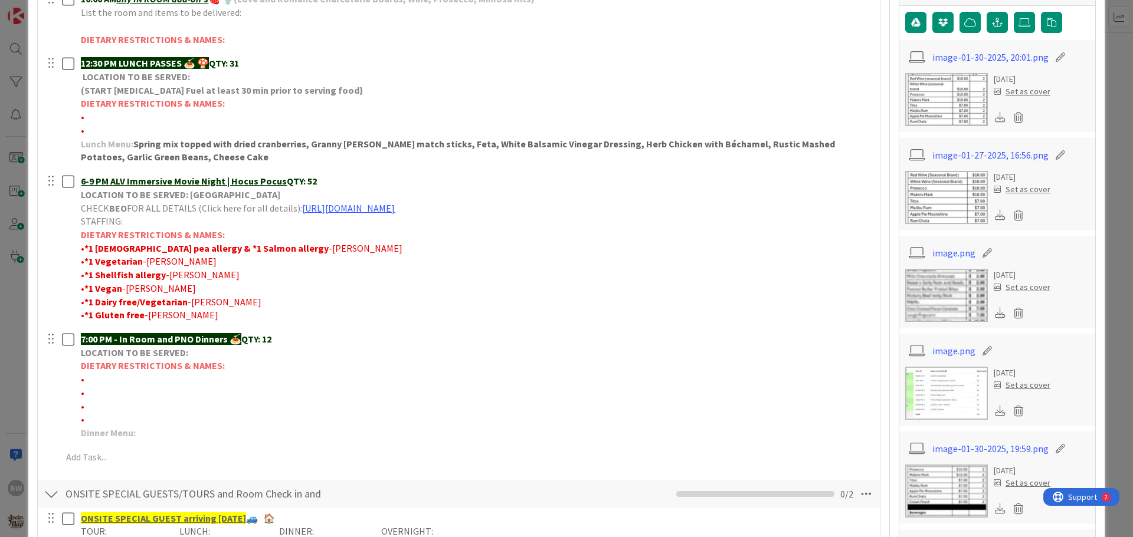
scroll to position [413, 0]
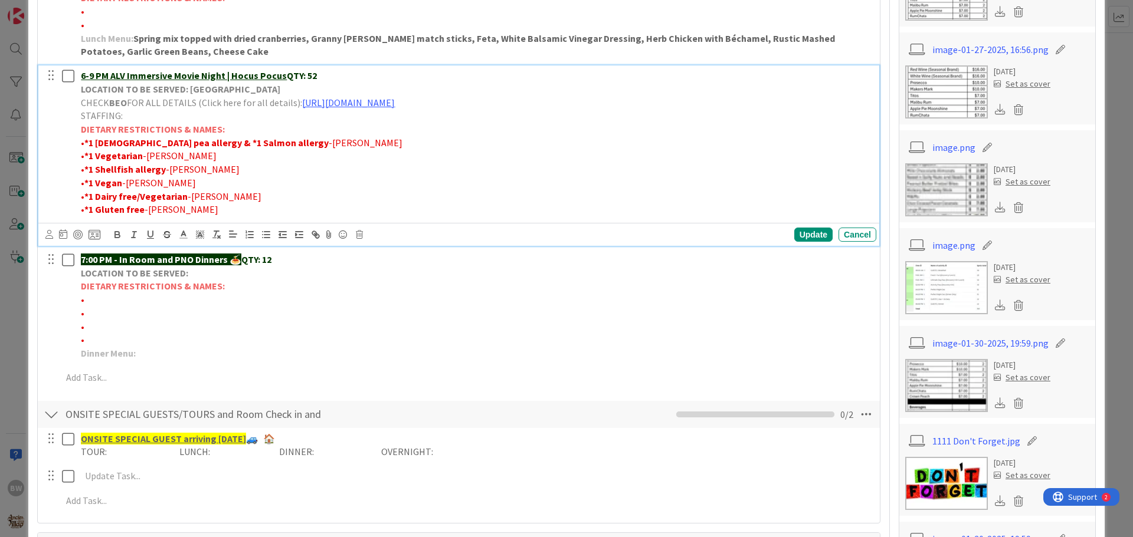
click at [277, 86] on p "LOCATION TO BE SERVED: [GEOGRAPHIC_DATA]" at bounding box center [476, 90] width 791 height 14
click at [804, 235] on div "Update" at bounding box center [813, 235] width 38 height 14
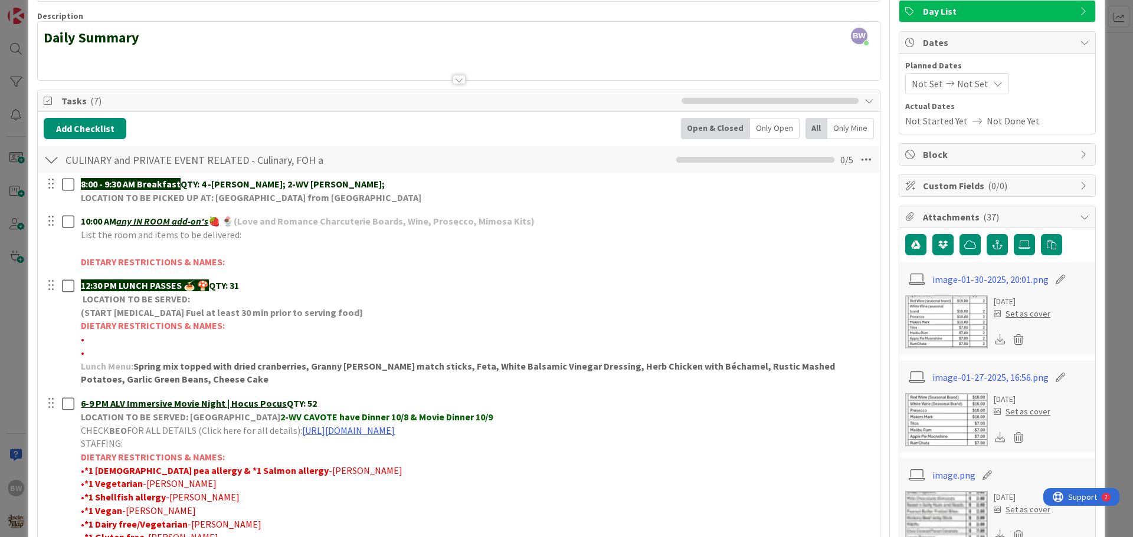
scroll to position [0, 0]
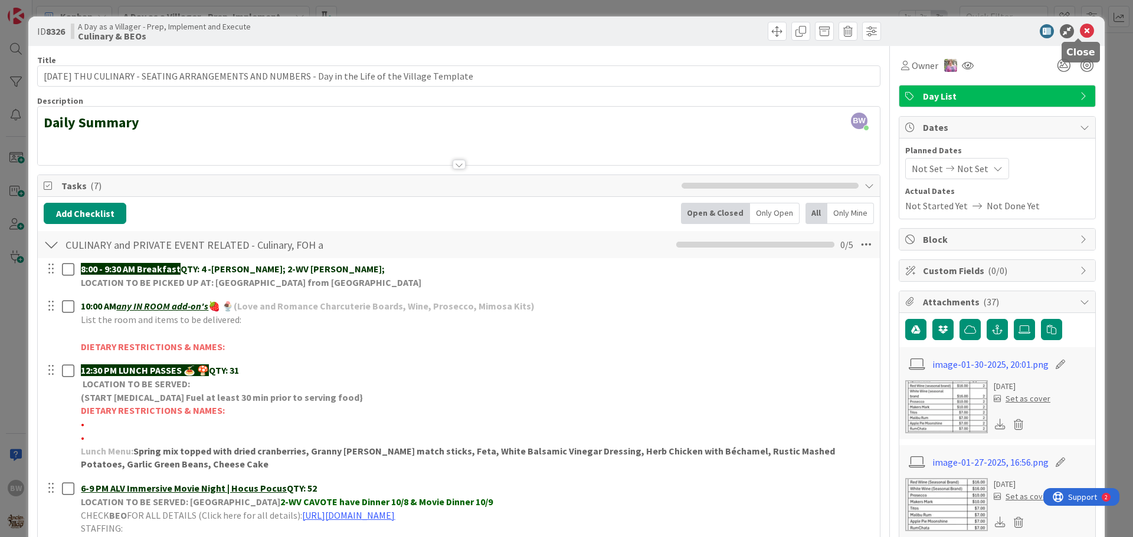
click at [1081, 31] on icon at bounding box center [1087, 31] width 14 height 14
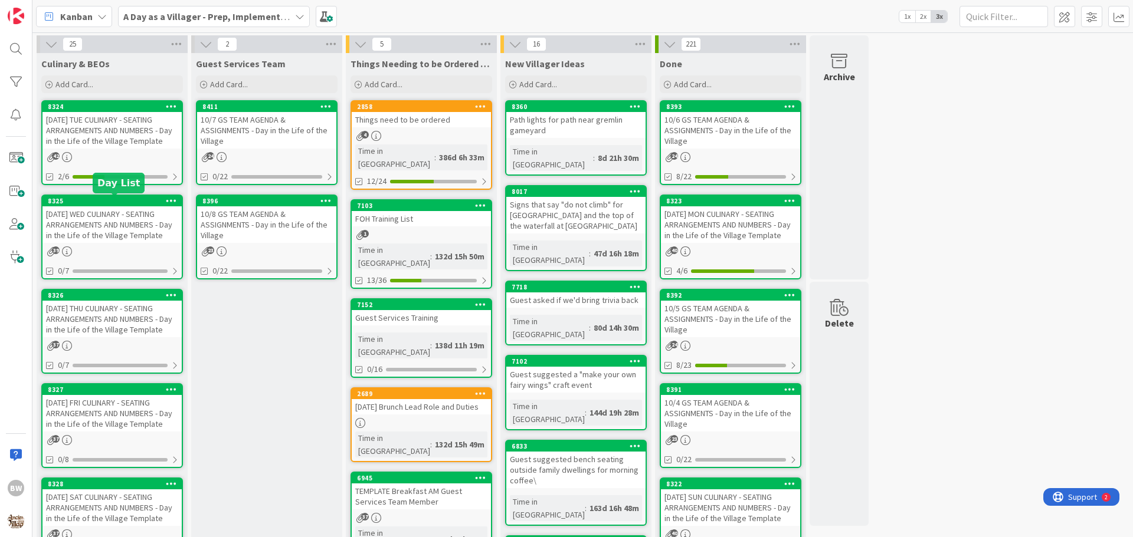
click at [97, 201] on div "8325" at bounding box center [115, 201] width 134 height 8
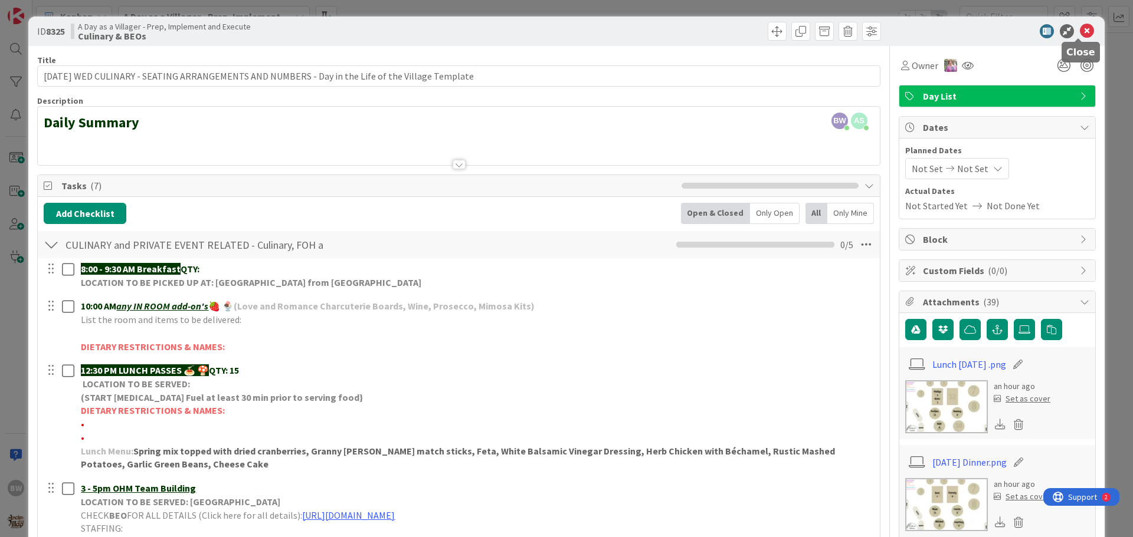
click at [1080, 28] on icon at bounding box center [1087, 31] width 14 height 14
